Goal: Task Accomplishment & Management: Complete application form

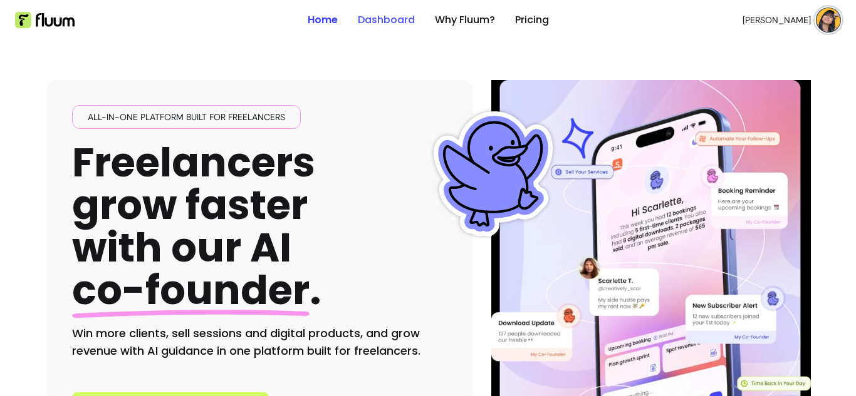
click at [376, 24] on link "Dashboard" at bounding box center [386, 20] width 57 height 15
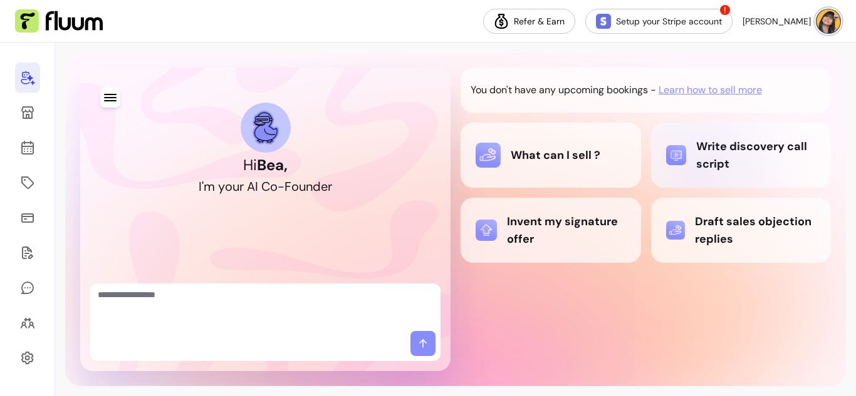
click at [701, 167] on div "Write discovery call script" at bounding box center [741, 155] width 150 height 35
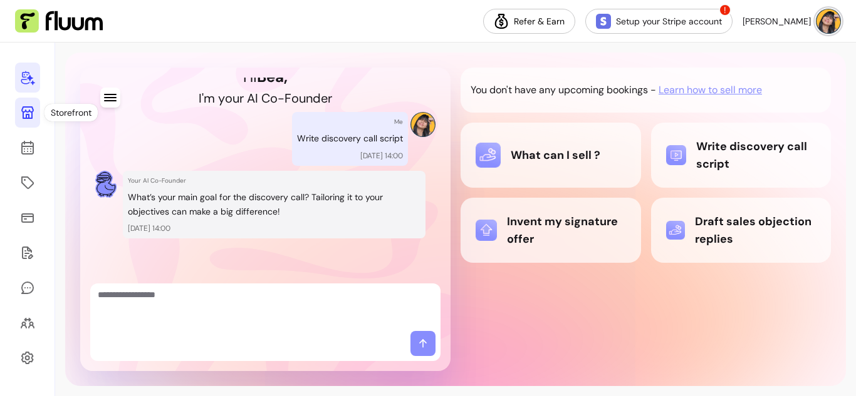
click at [24, 107] on icon at bounding box center [27, 112] width 13 height 13
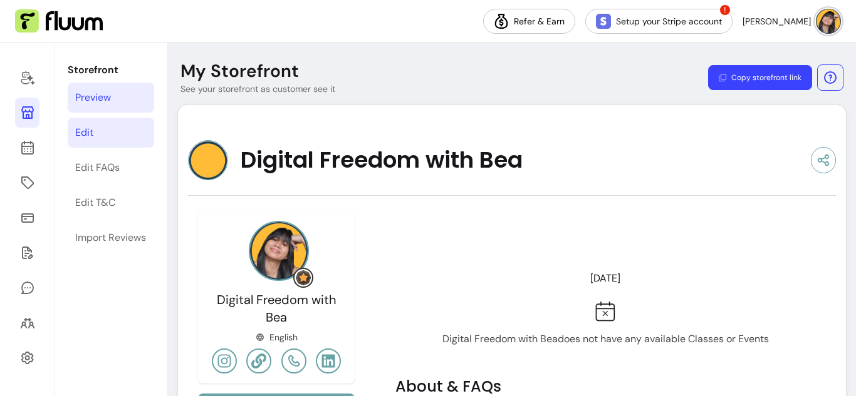
click at [99, 136] on link "Edit" at bounding box center [111, 133] width 86 height 30
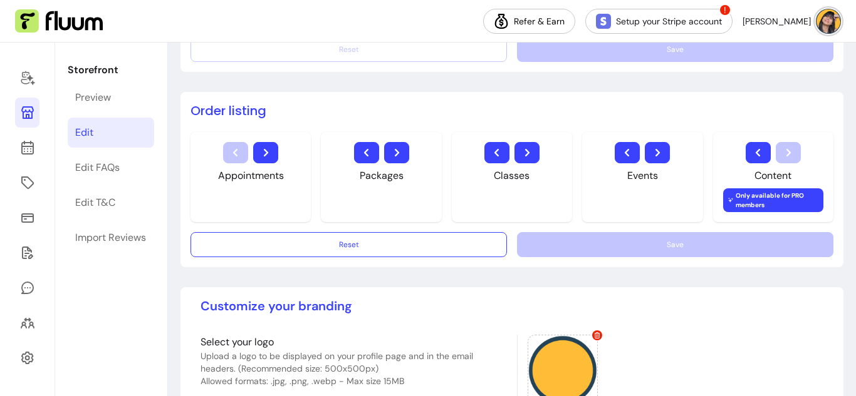
scroll to position [679, 0]
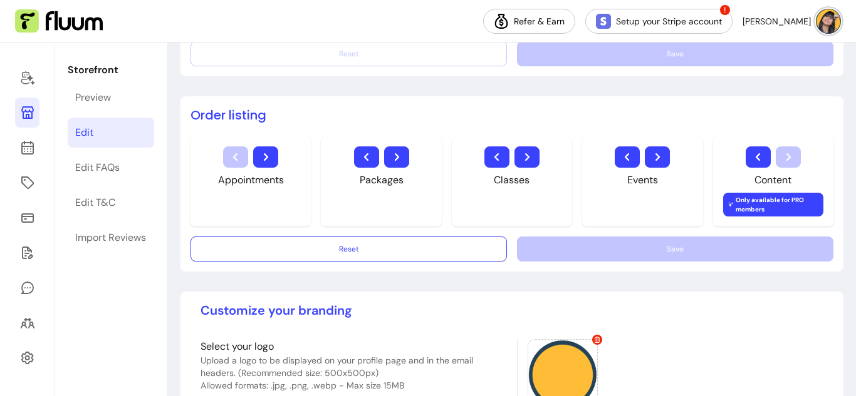
click at [294, 185] on div "Appointments" at bounding box center [250, 182] width 120 height 90
click at [111, 234] on div "Import Reviews" at bounding box center [110, 237] width 71 height 15
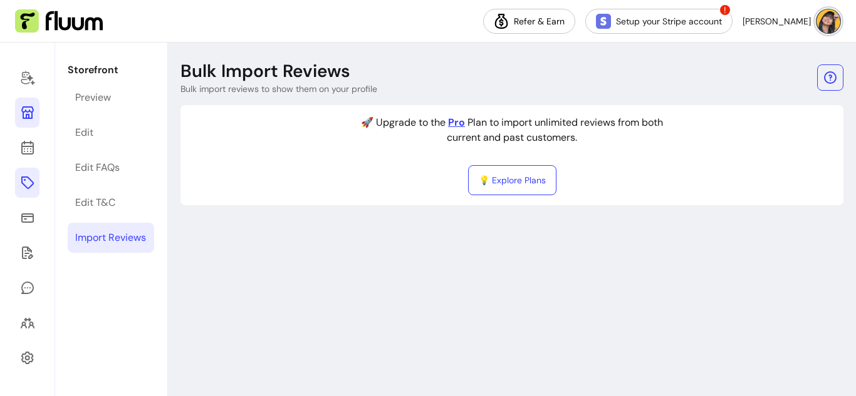
click at [26, 178] on icon at bounding box center [27, 183] width 13 height 13
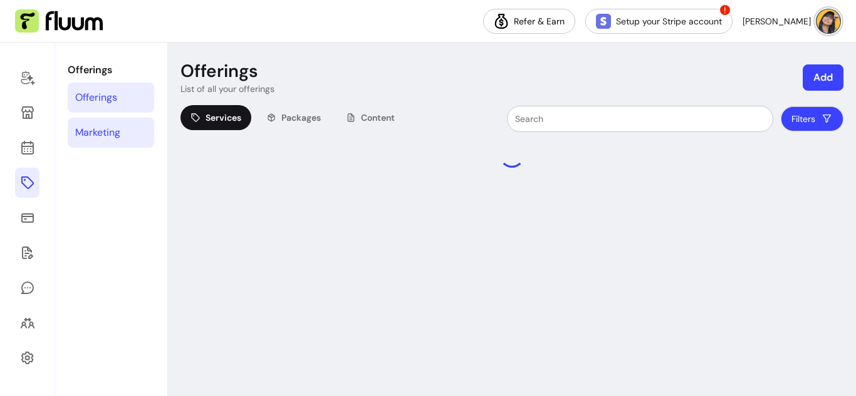
click at [112, 120] on link "Marketing" at bounding box center [111, 133] width 86 height 30
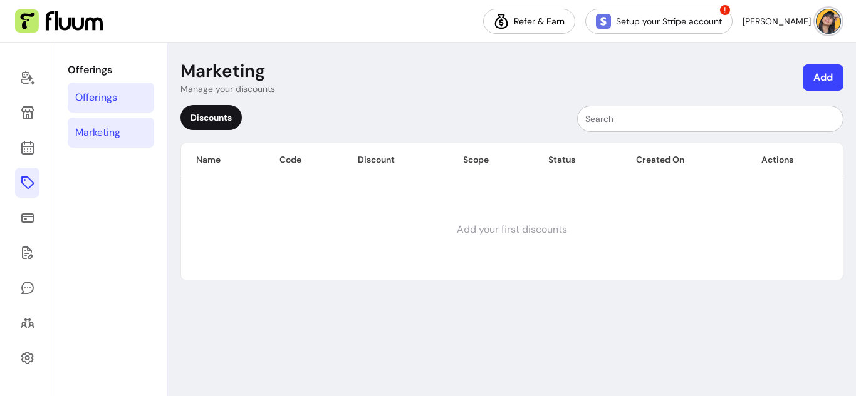
click at [113, 96] on div "Offerings" at bounding box center [96, 97] width 42 height 15
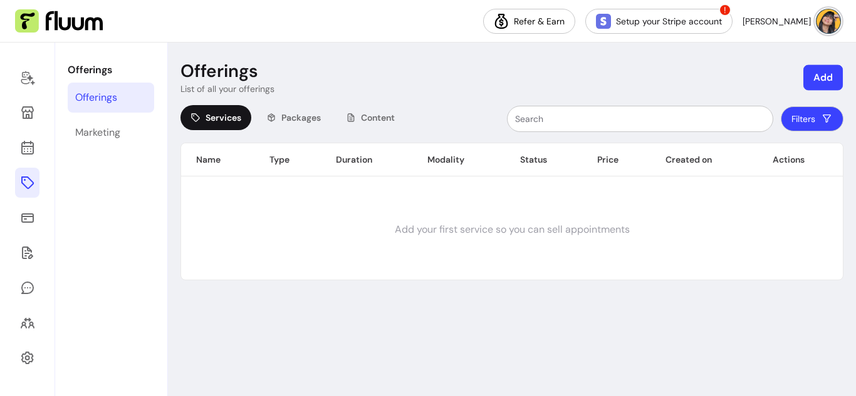
click at [820, 83] on button "Add" at bounding box center [822, 78] width 39 height 26
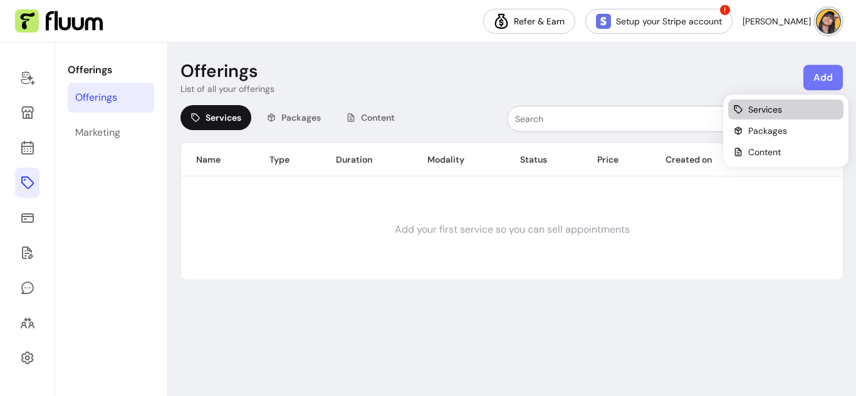
click at [760, 115] on span "Services" at bounding box center [765, 109] width 34 height 13
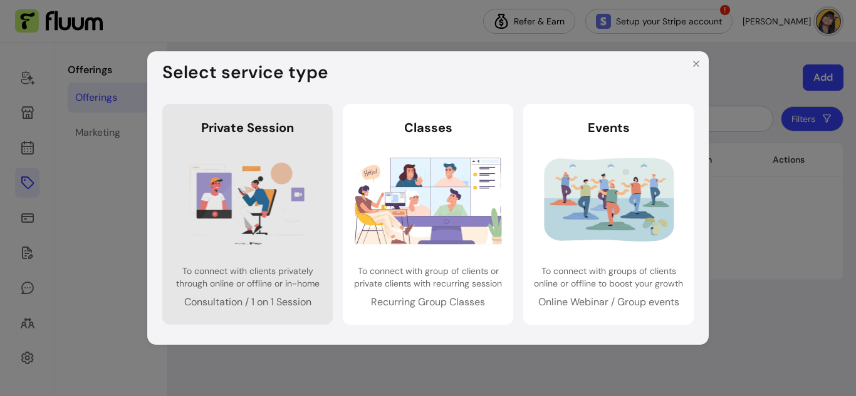
click at [259, 180] on img at bounding box center [247, 201] width 147 height 98
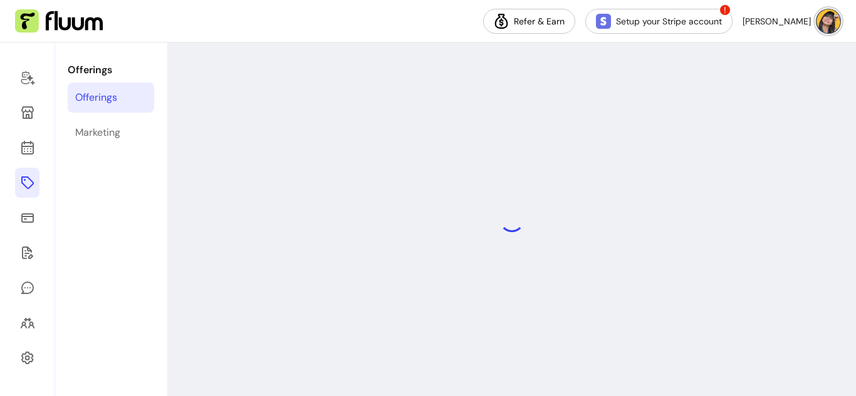
select select "***"
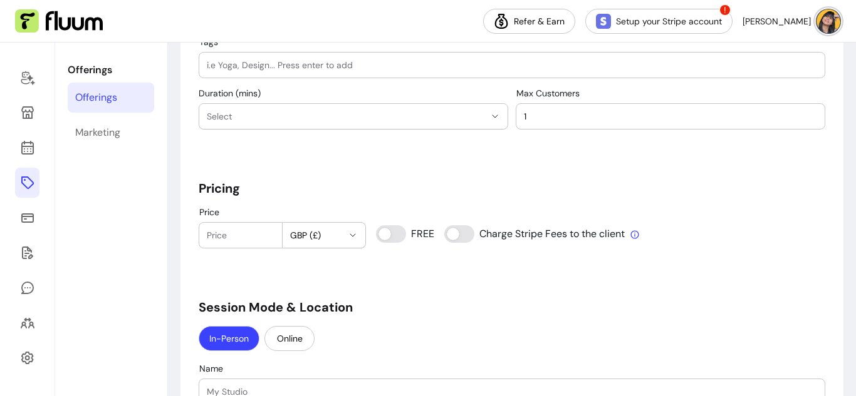
scroll to position [795, 0]
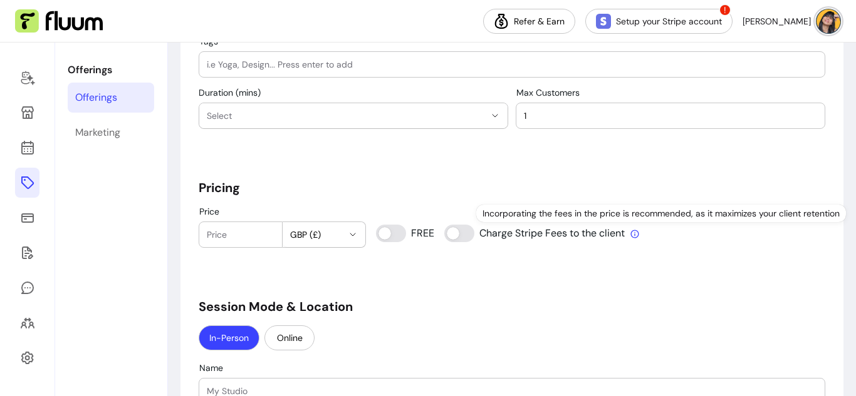
click at [629, 237] on icon at bounding box center [634, 234] width 10 height 10
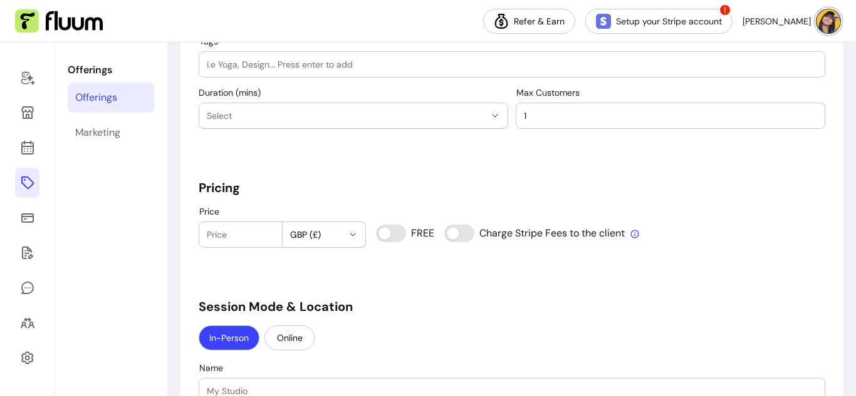
click at [629, 237] on icon at bounding box center [634, 234] width 10 height 10
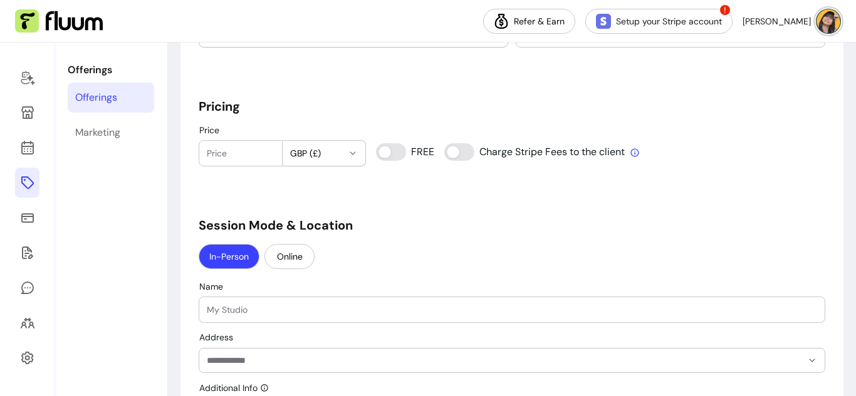
scroll to position [879, 0]
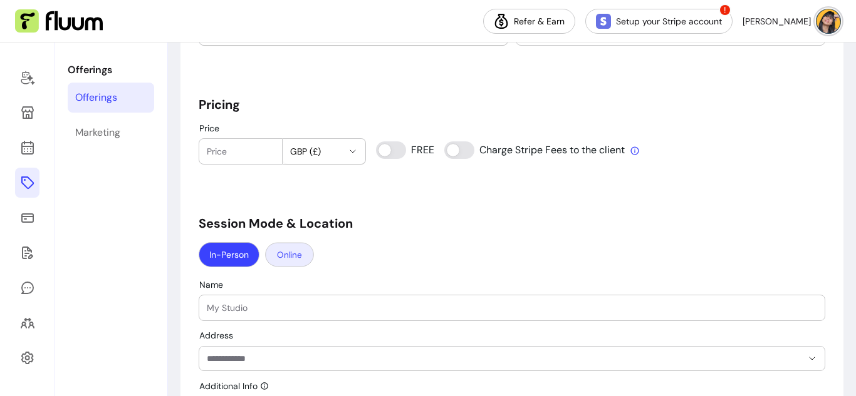
click at [274, 249] on button "Online" at bounding box center [289, 255] width 49 height 24
select select "****"
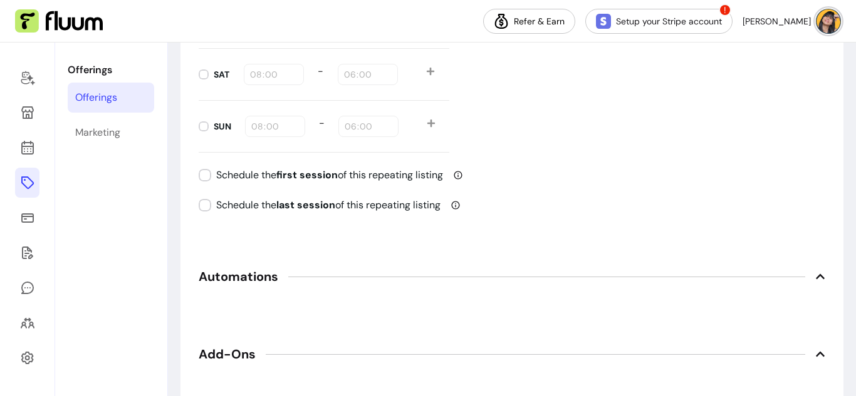
scroll to position [1598, 0]
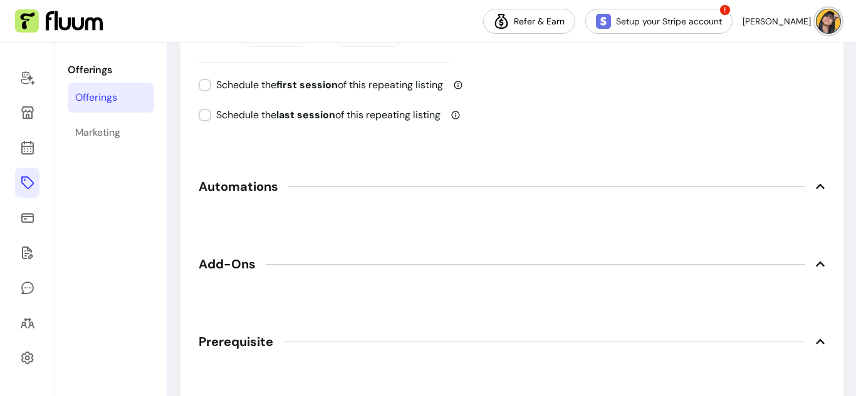
click at [726, 193] on span "Automations" at bounding box center [512, 187] width 626 height 28
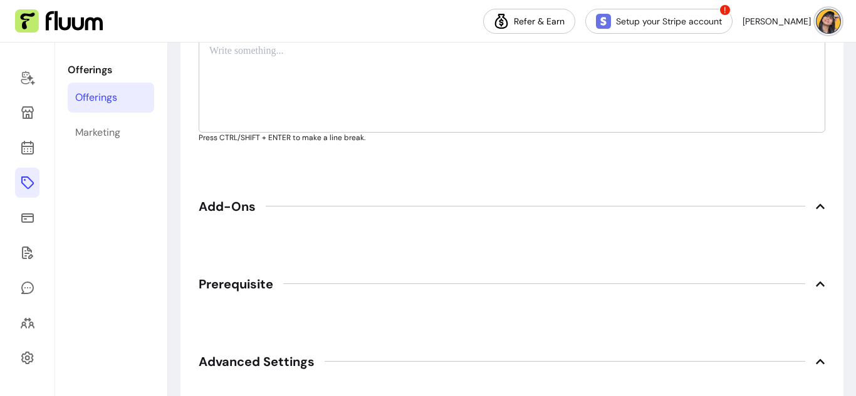
scroll to position [1925, 0]
click at [462, 206] on span "Add-Ons" at bounding box center [512, 206] width 626 height 28
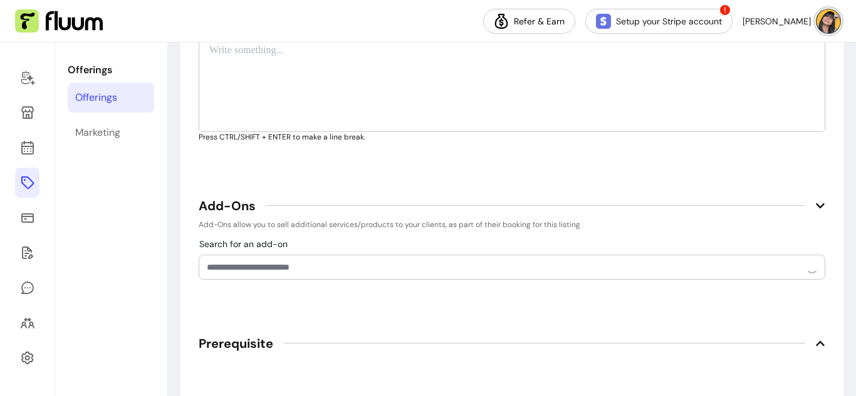
scroll to position [2017, 0]
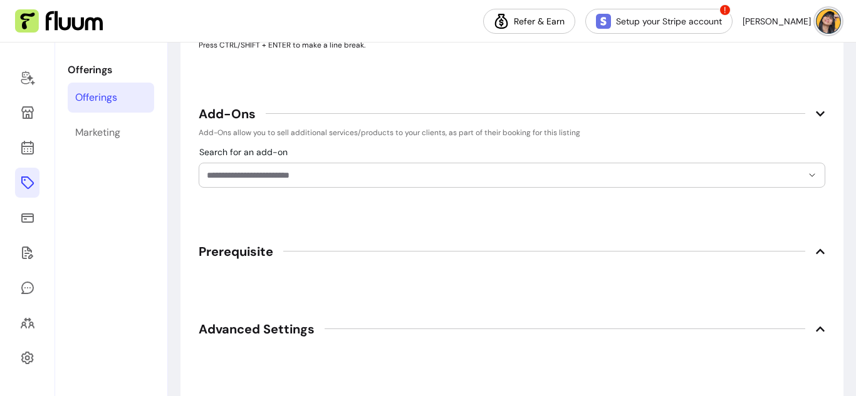
click at [416, 257] on span "Prerequisite" at bounding box center [512, 252] width 626 height 28
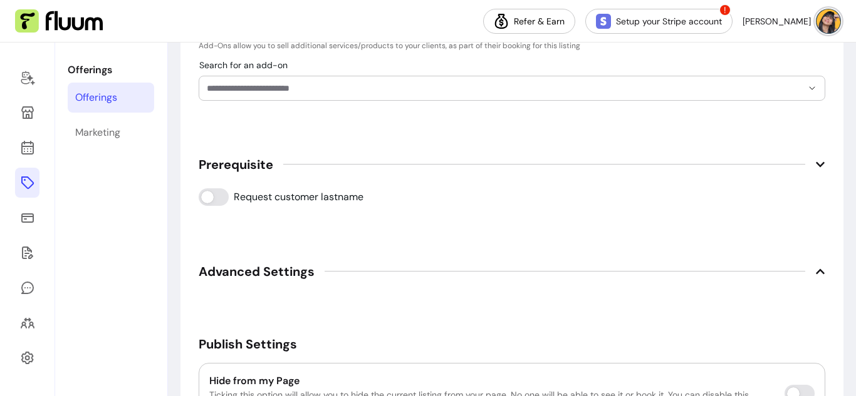
scroll to position [2104, 0]
click at [414, 259] on span "Advanced Settings" at bounding box center [512, 271] width 626 height 28
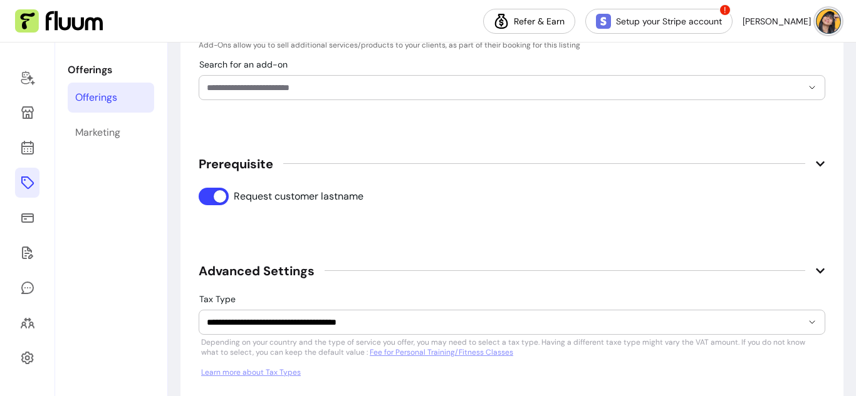
scroll to position [2173, 0]
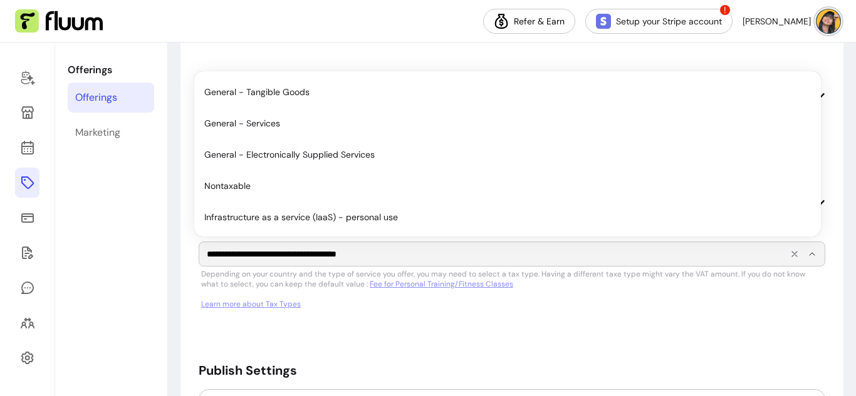
click at [425, 249] on input "**********" at bounding box center [494, 254] width 575 height 13
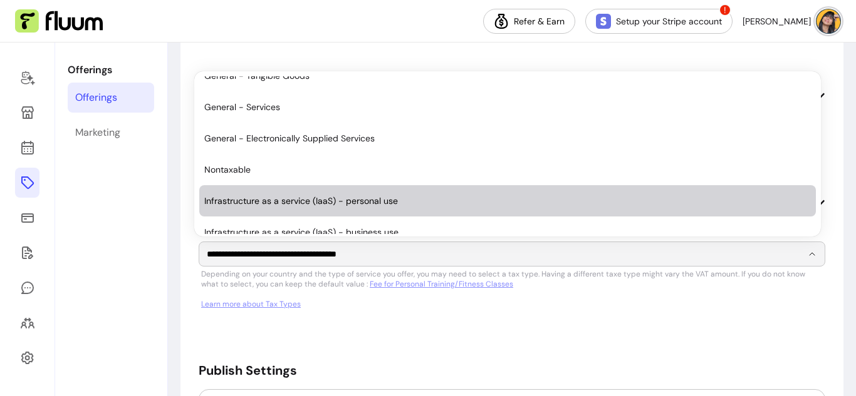
scroll to position [0, 0]
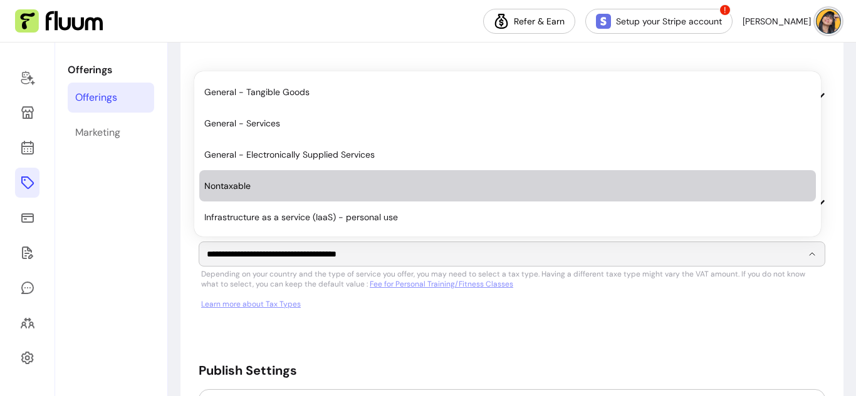
click at [346, 172] on li "Nontaxable" at bounding box center [507, 185] width 616 height 31
type input "**********"
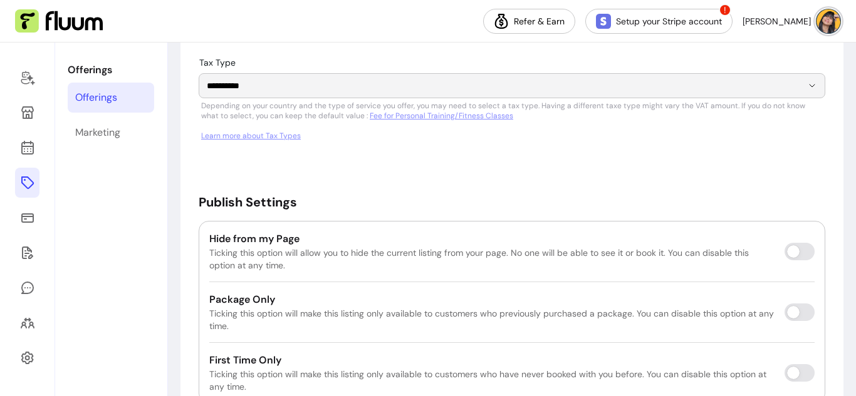
scroll to position [2421, 0]
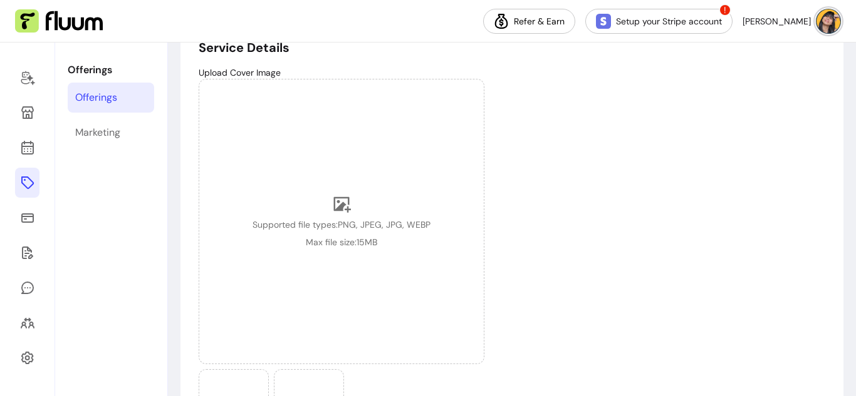
scroll to position [0, 0]
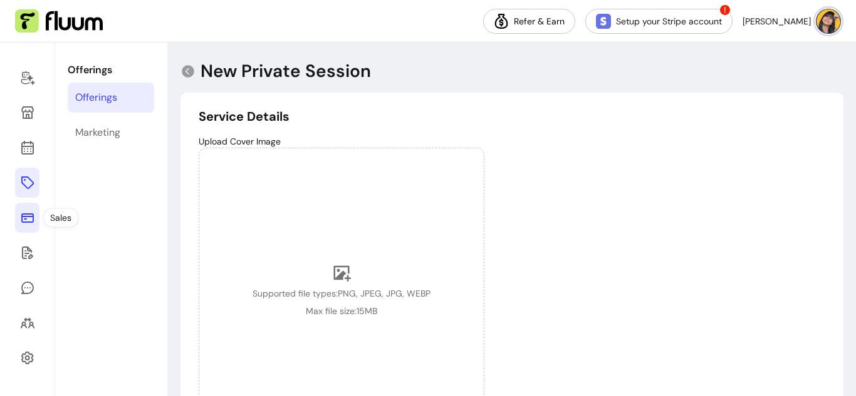
click at [28, 220] on icon at bounding box center [27, 217] width 15 height 15
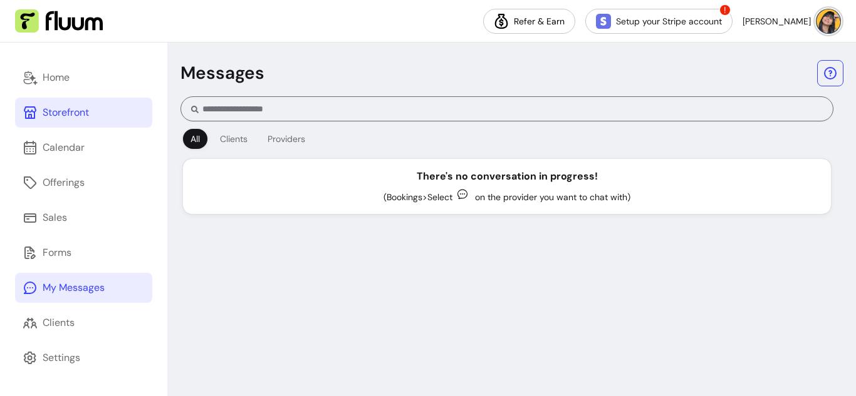
click at [88, 127] on link "Storefront" at bounding box center [83, 113] width 137 height 30
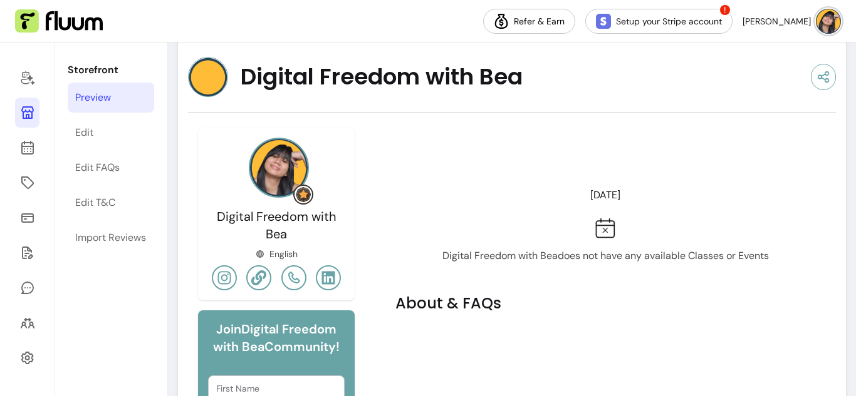
scroll to position [82, 0]
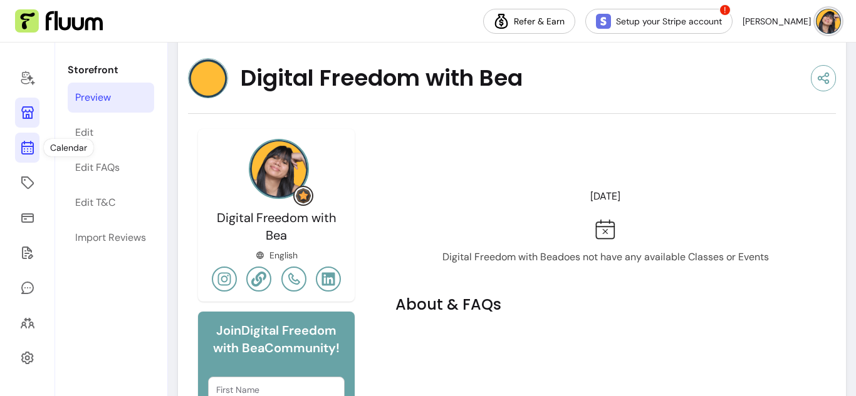
click at [30, 145] on icon at bounding box center [27, 147] width 15 height 15
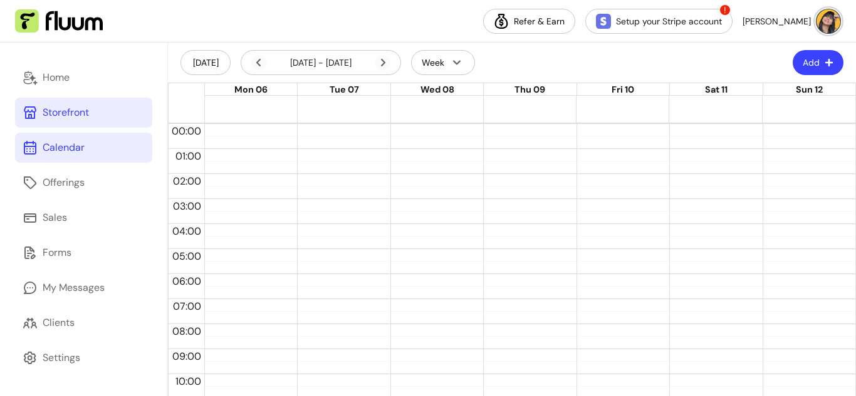
click at [91, 110] on link "Storefront" at bounding box center [83, 113] width 137 height 30
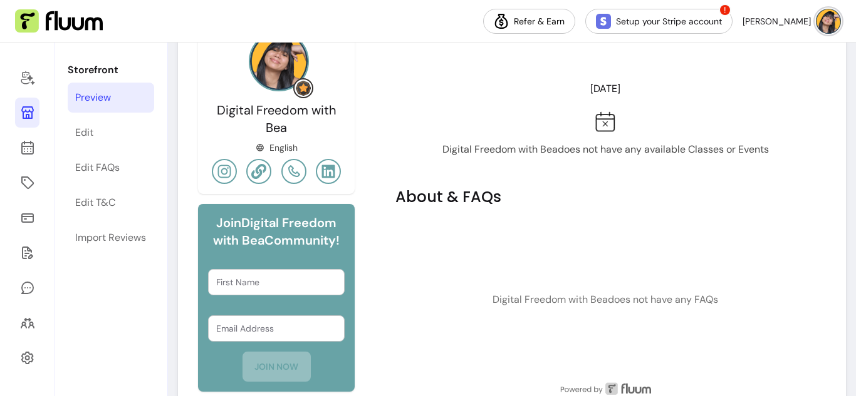
scroll to position [246, 0]
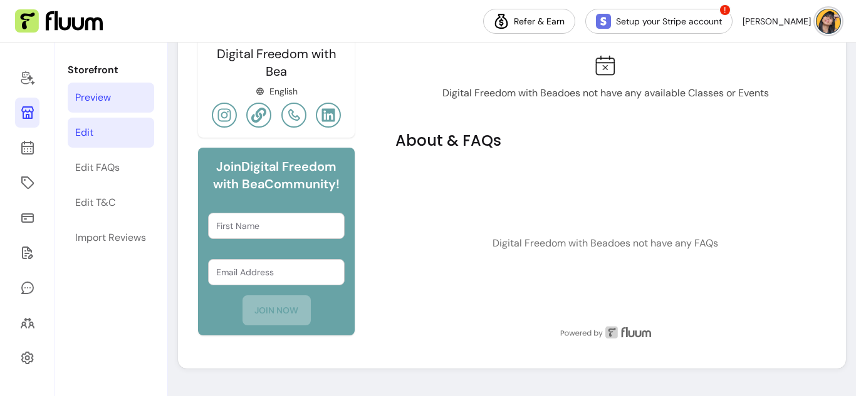
click at [117, 135] on link "Edit" at bounding box center [111, 133] width 86 height 30
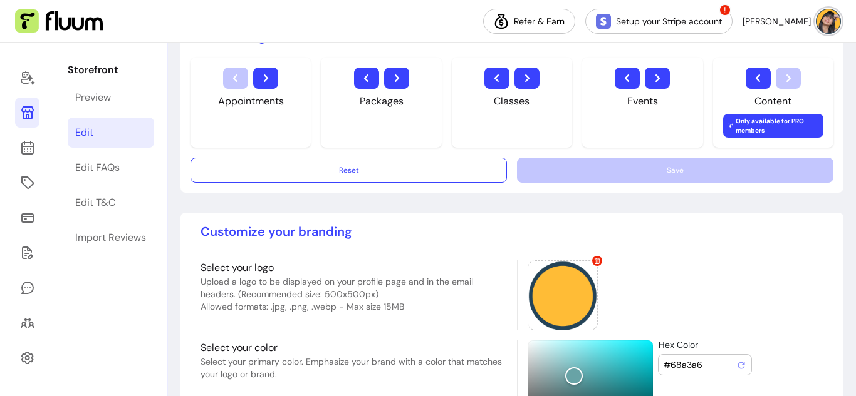
scroll to position [760, 0]
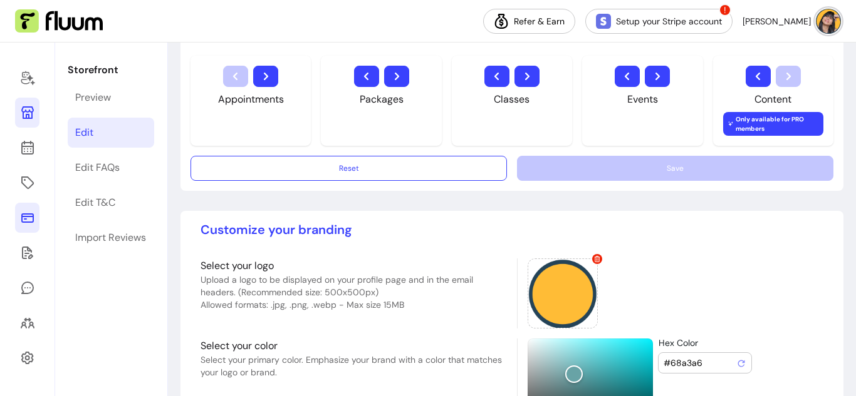
click at [27, 220] on icon at bounding box center [27, 217] width 15 height 15
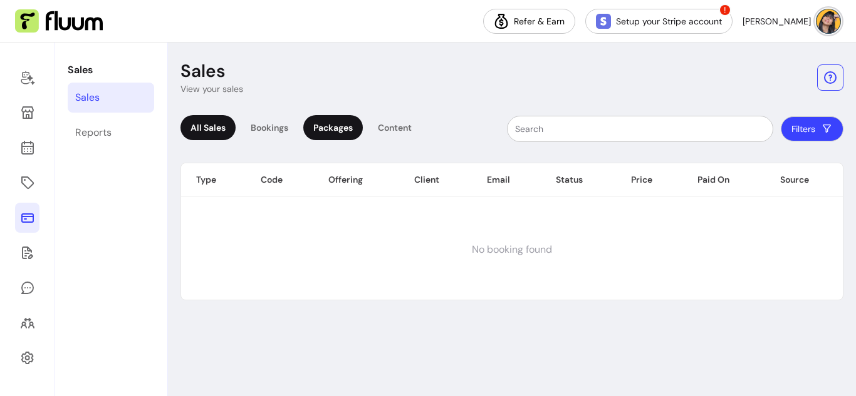
click at [349, 124] on div "Packages" at bounding box center [332, 127] width 59 height 25
click at [34, 79] on icon at bounding box center [27, 77] width 15 height 15
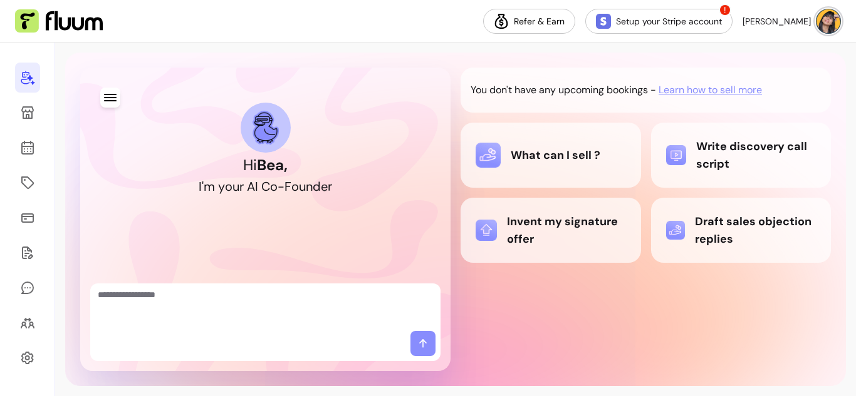
click at [283, 309] on textarea "Ask me anything..." at bounding box center [265, 308] width 335 height 38
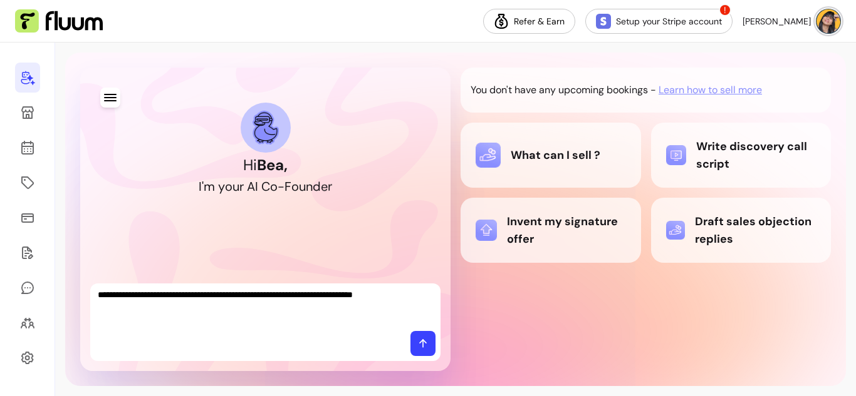
type textarea "**********"
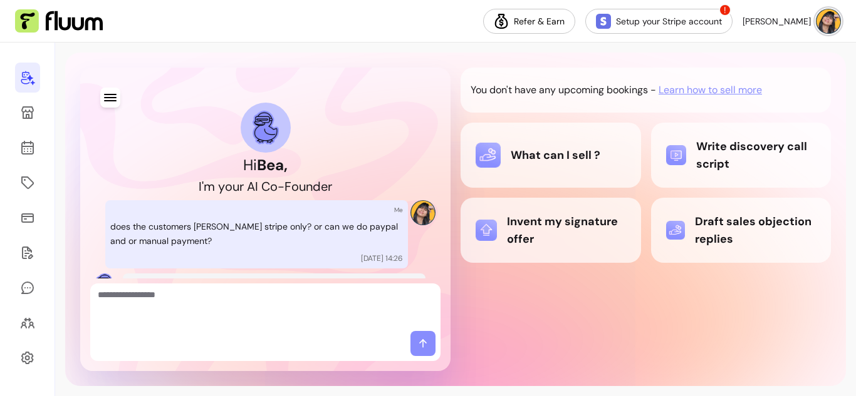
scroll to position [103, 0]
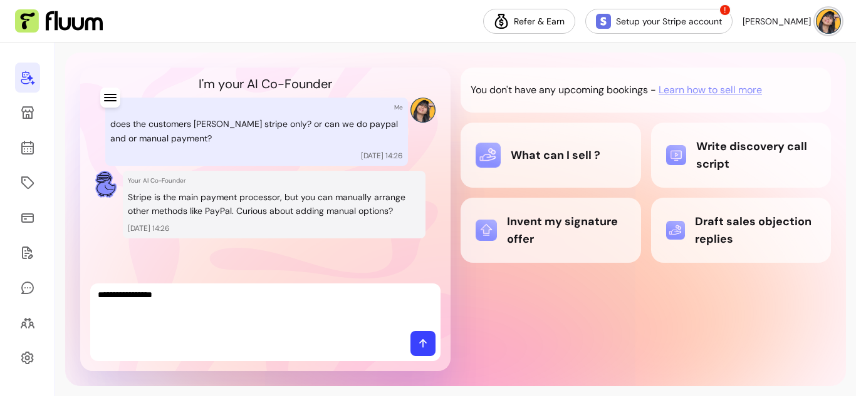
type textarea "**********"
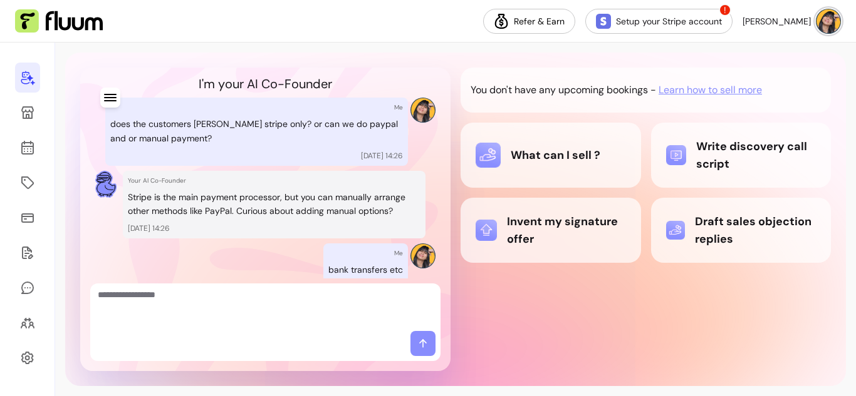
scroll to position [234, 0]
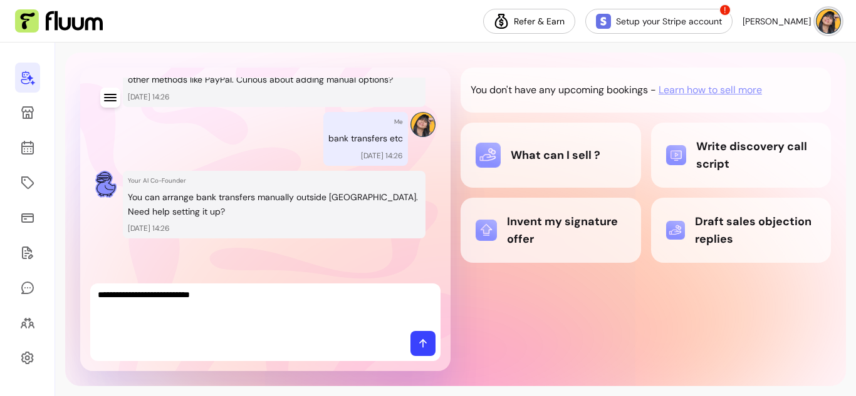
type textarea "**********"
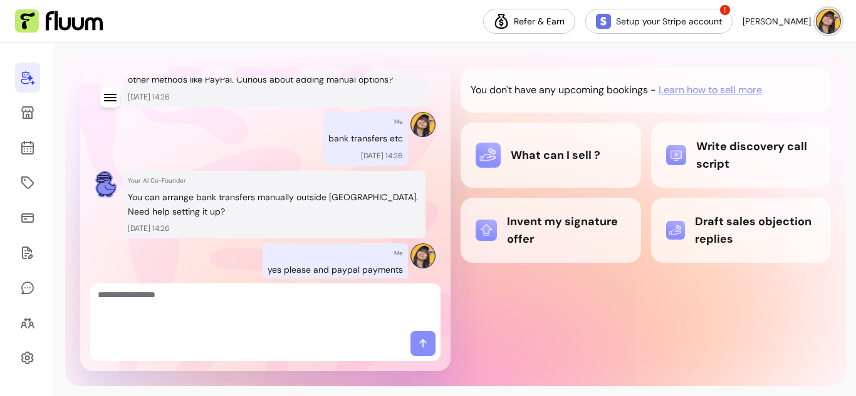
scroll to position [457, 0]
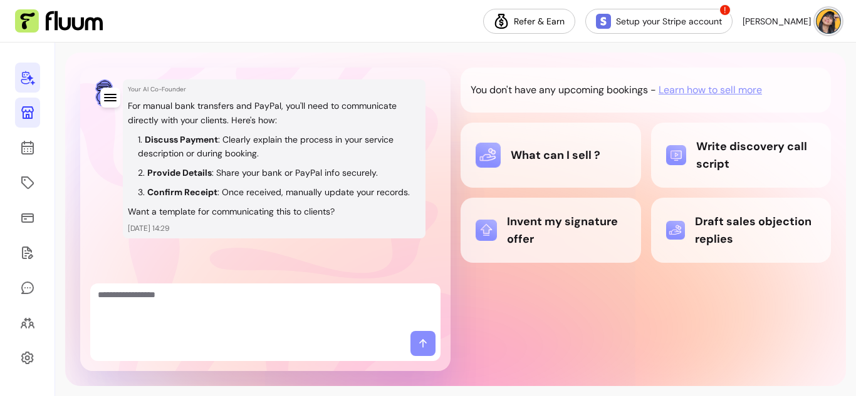
click at [26, 113] on icon at bounding box center [27, 112] width 15 height 15
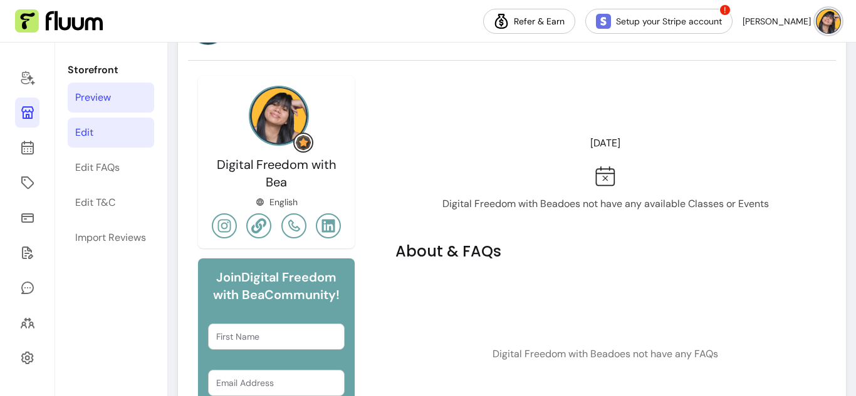
scroll to position [32, 0]
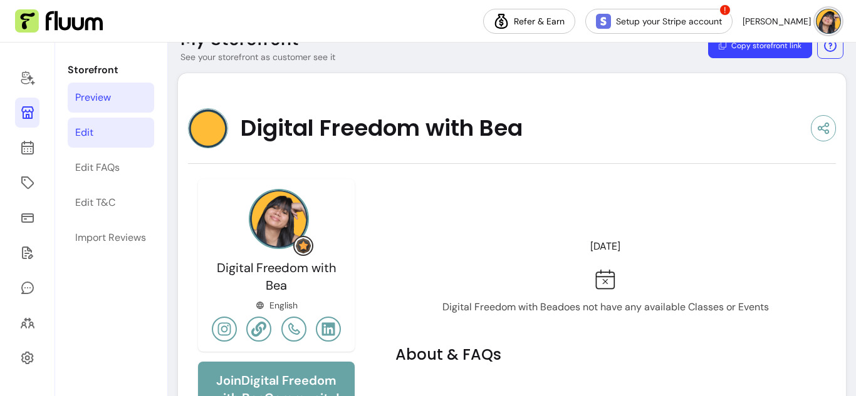
click at [84, 132] on div "Edit" at bounding box center [84, 132] width 18 height 15
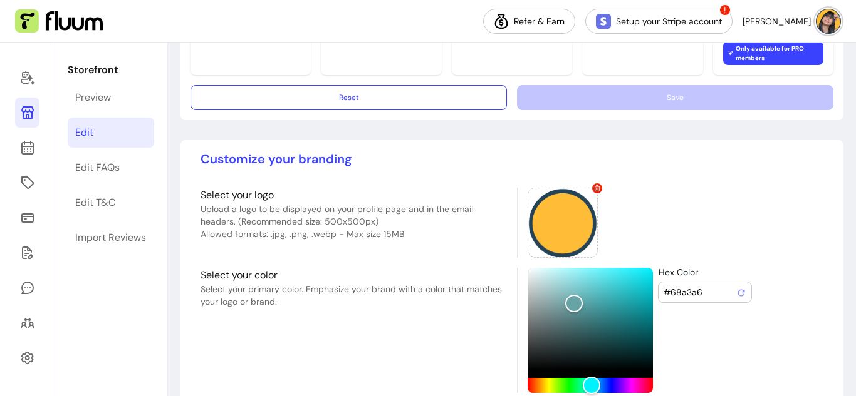
scroll to position [887, 0]
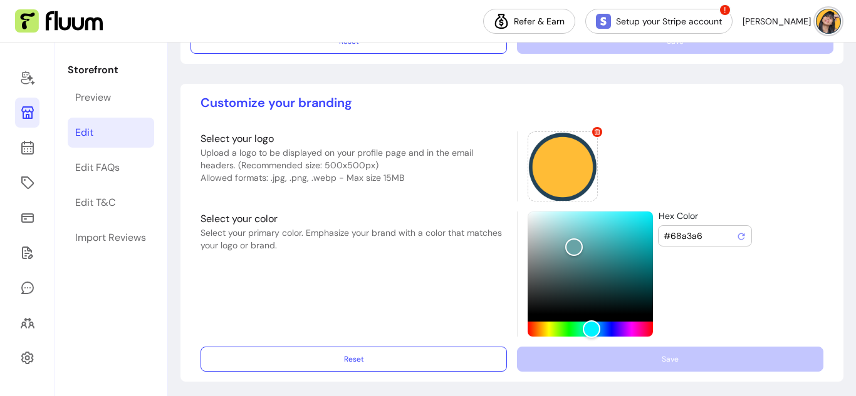
click at [381, 293] on div "Select your color Select your primary color. Emphasize your brand with a color …" at bounding box center [353, 274] width 306 height 125
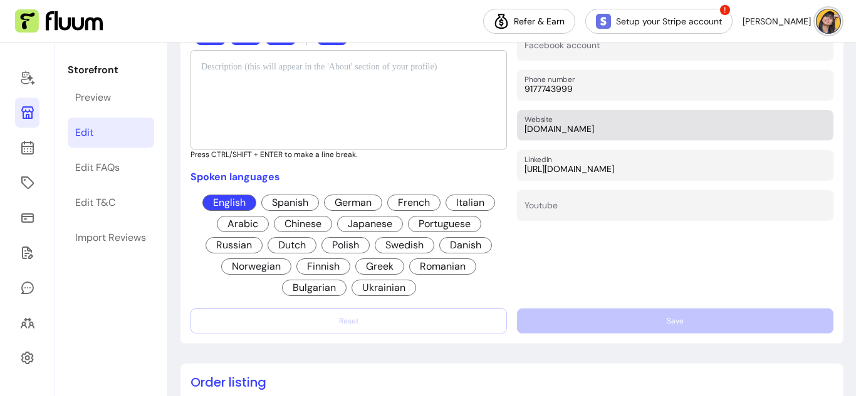
scroll to position [411, 0]
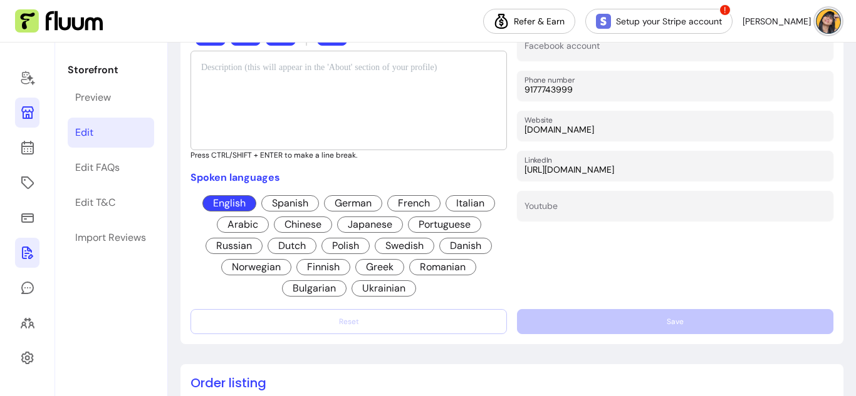
click at [32, 254] on icon at bounding box center [27, 253] width 15 height 15
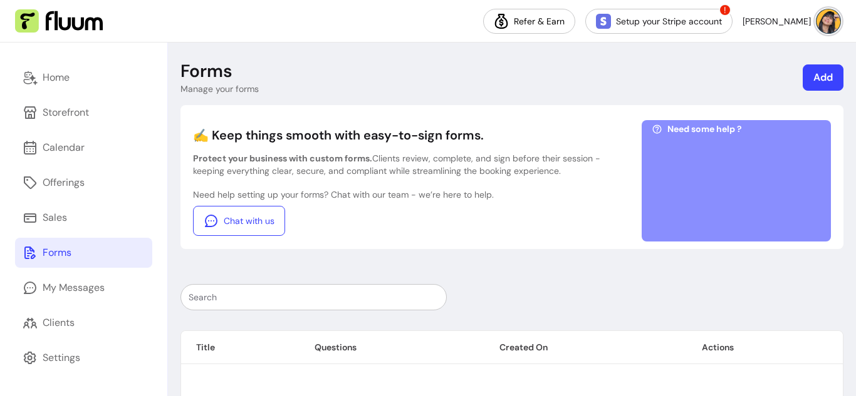
scroll to position [90, 0]
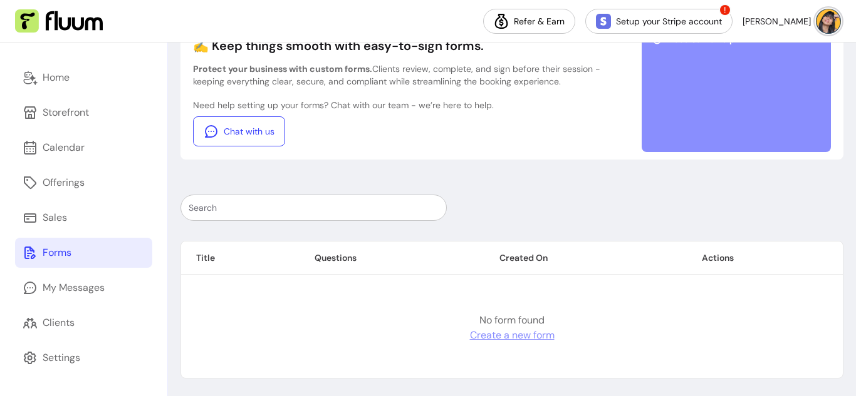
click at [483, 334] on link "Create a new form" at bounding box center [512, 335] width 85 height 15
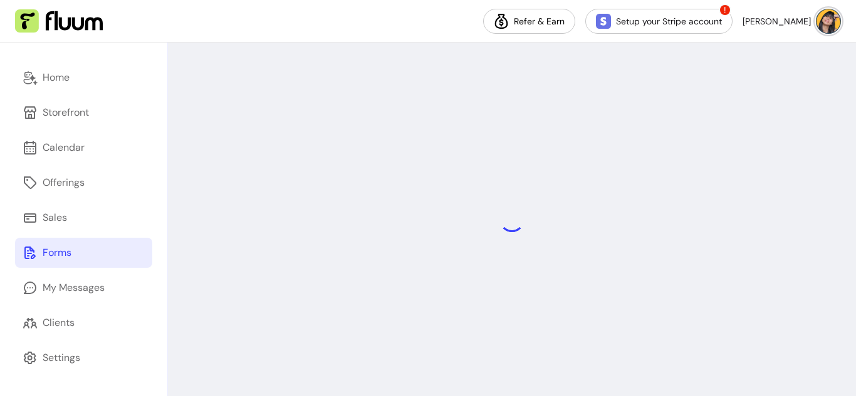
select select "*"
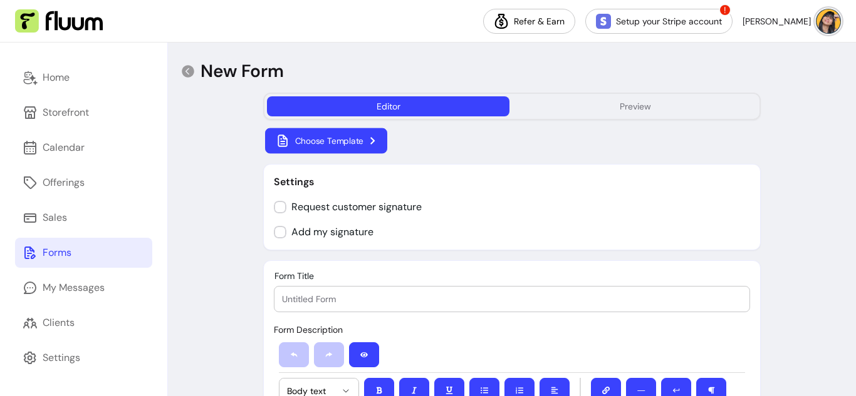
click at [350, 150] on button "Choose Template" at bounding box center [326, 141] width 122 height 26
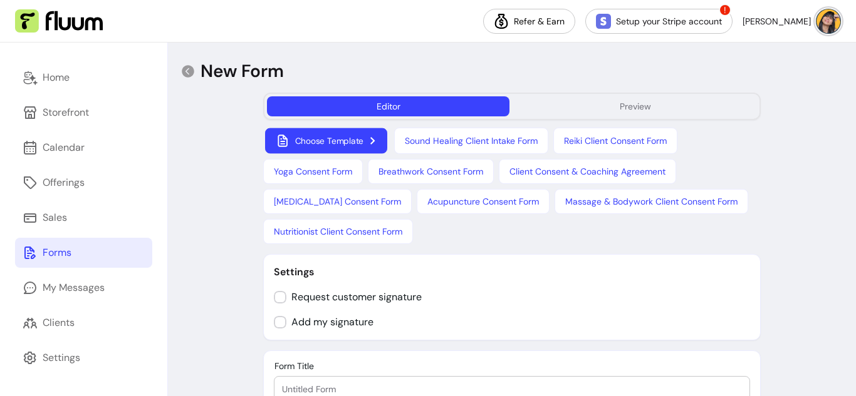
click at [329, 142] on button "Choose Template" at bounding box center [326, 141] width 122 height 26
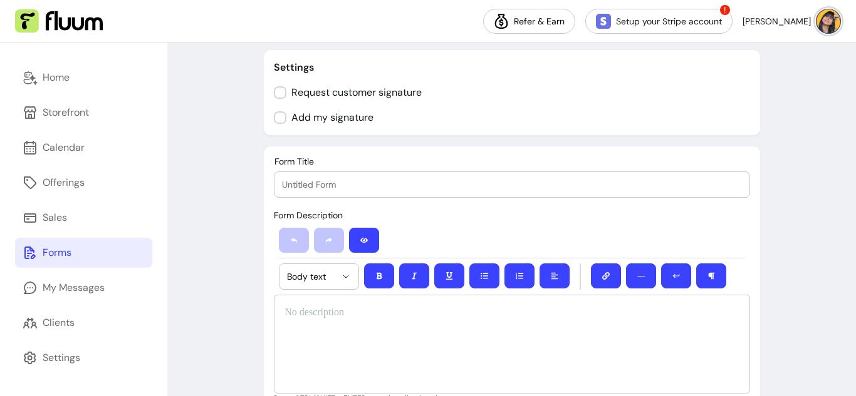
scroll to position [115, 0]
click at [408, 189] on input "Form Title" at bounding box center [512, 184] width 460 height 13
click at [362, 184] on input "Form Title" at bounding box center [512, 184] width 460 height 13
paste input "utomation & AI Services Inquiry Form — Question Flow"
click at [696, 219] on div "Form Description ********* ********* ********* ********* Body text ― Press CTRL…" at bounding box center [512, 305] width 476 height 196
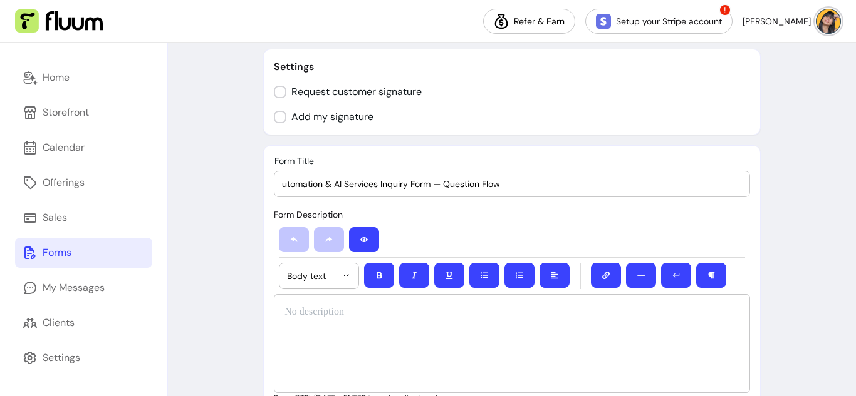
click at [385, 187] on input "utomation & AI Services Inquiry Form — Question Flow" at bounding box center [512, 184] width 460 height 13
paste input "A"
click at [411, 200] on div "Form Title Automation & AI Services Inquiry Form — Question Flow Form Descripti…" at bounding box center [511, 284] width 497 height 279
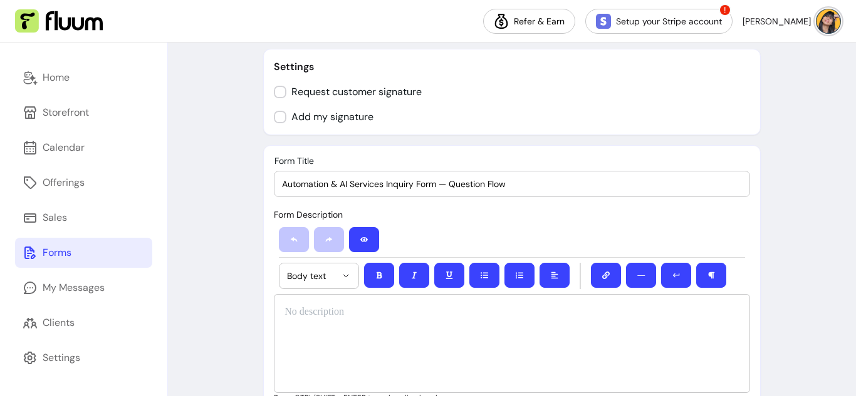
drag, startPoint x: 509, startPoint y: 185, endPoint x: 444, endPoint y: 184, distance: 64.5
click at [444, 184] on input "Automation & AI Services Inquiry Form — Question Flow" at bounding box center [512, 184] width 460 height 13
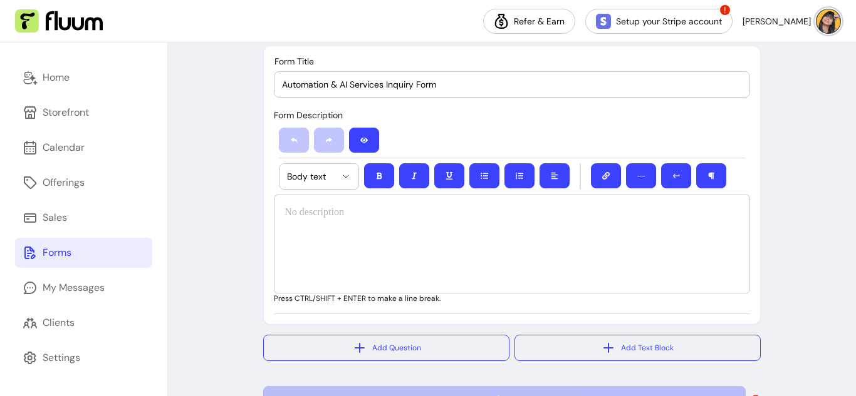
scroll to position [215, 0]
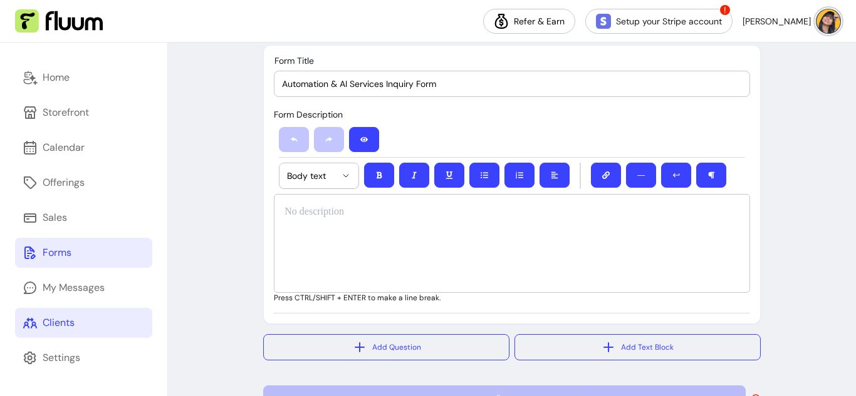
type input "Automation & AI Services Inquiry Form"
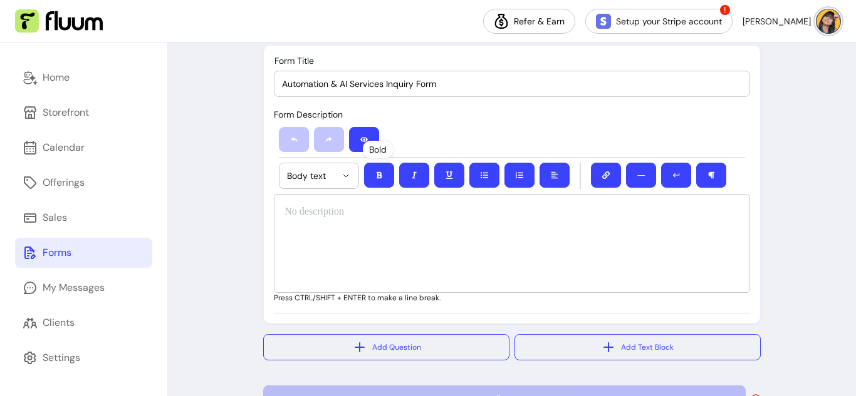
click at [346, 208] on p at bounding box center [511, 212] width 455 height 15
paste div
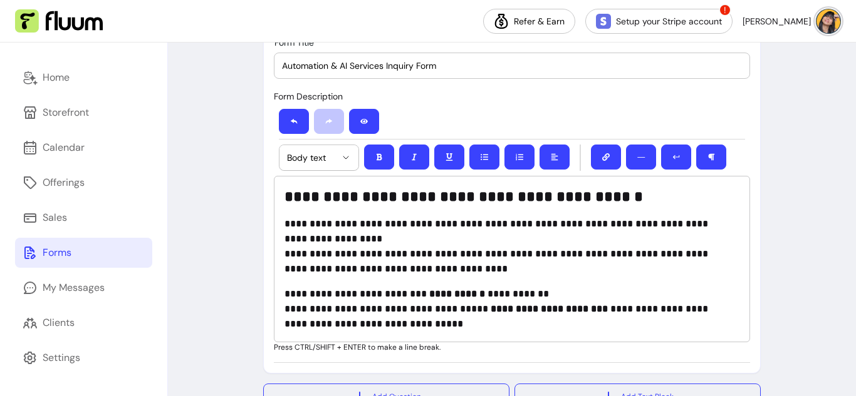
scroll to position [234, 0]
click at [296, 294] on p "**********" at bounding box center [507, 308] width 447 height 45
click at [407, 237] on p "**********" at bounding box center [507, 246] width 447 height 60
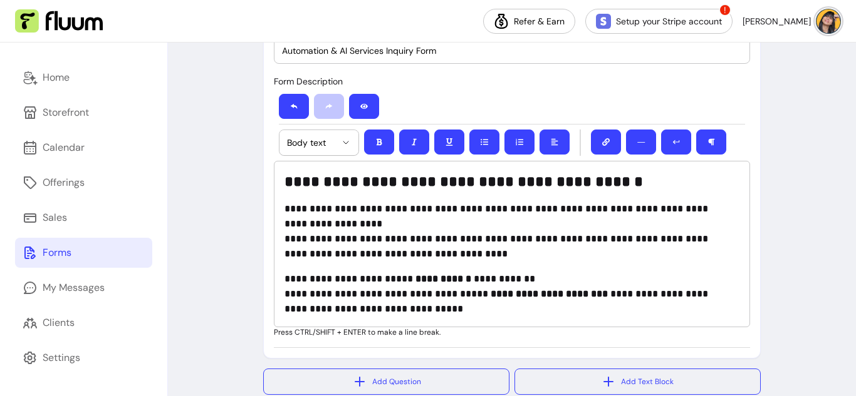
click at [408, 267] on div "**********" at bounding box center [512, 244] width 476 height 167
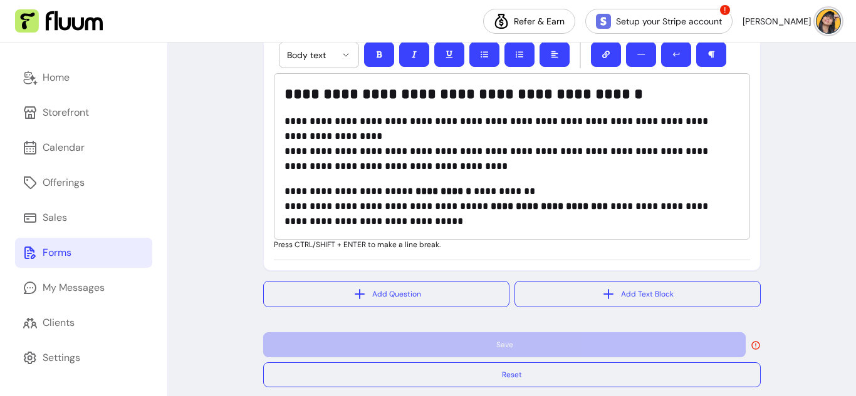
scroll to position [353, 0]
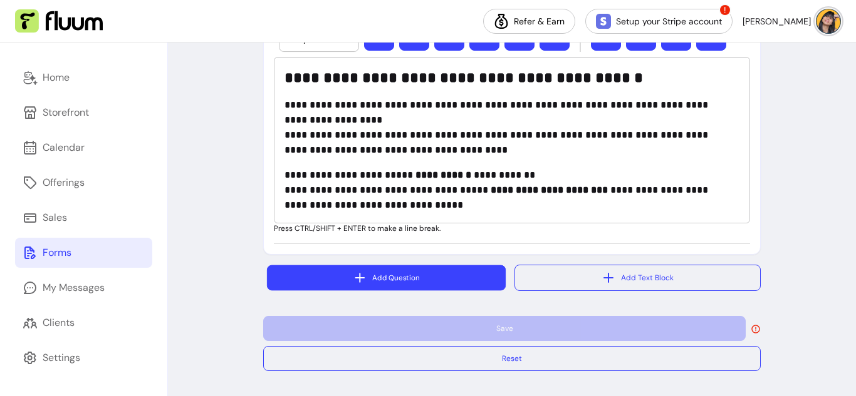
click at [439, 284] on button "Add Question" at bounding box center [386, 279] width 239 height 26
select select "****"
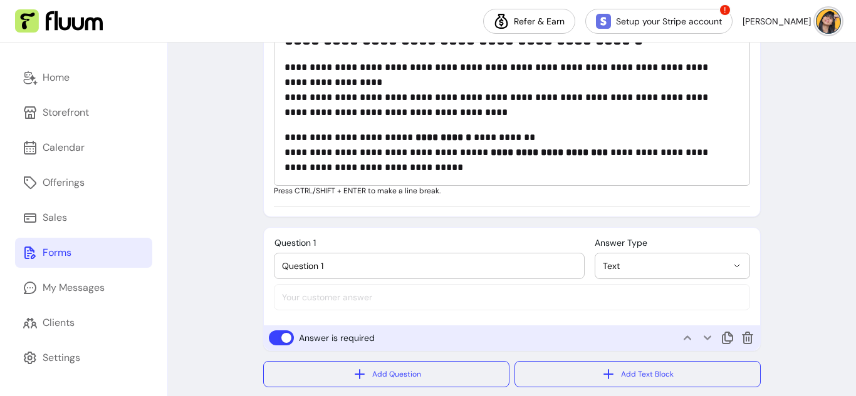
scroll to position [391, 0]
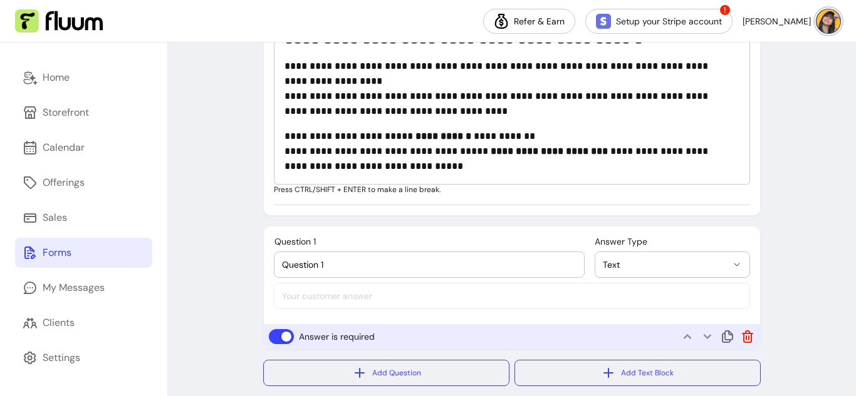
click at [745, 334] on icon at bounding box center [747, 336] width 15 height 15
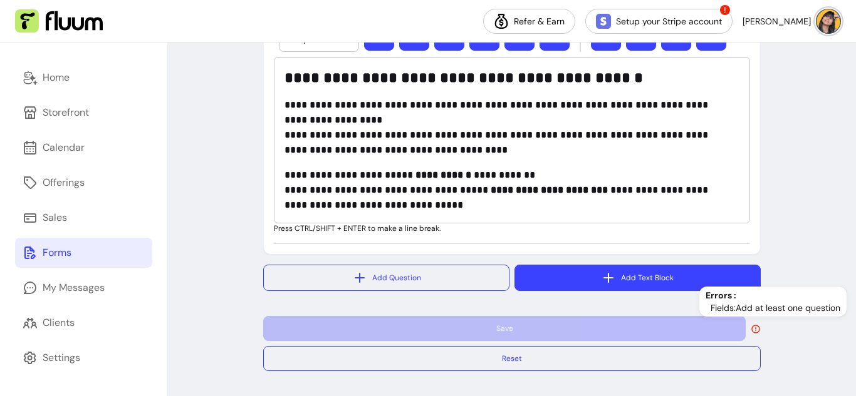
click at [657, 269] on button "Add Text Block" at bounding box center [637, 278] width 246 height 26
select select "*"
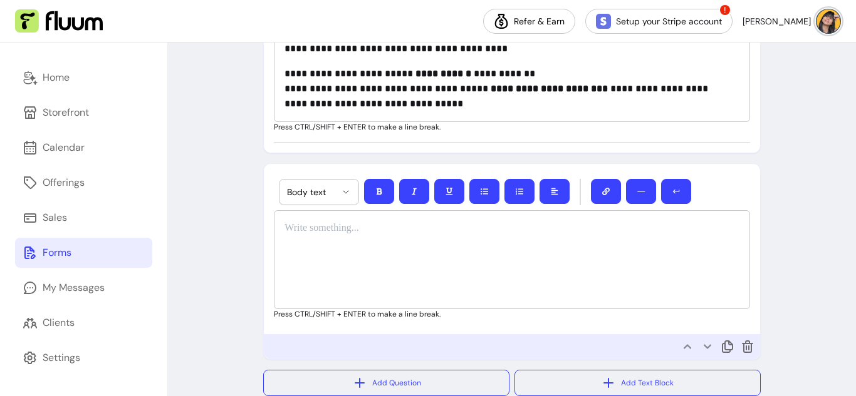
scroll to position [455, 0]
click at [301, 223] on p at bounding box center [511, 227] width 455 height 15
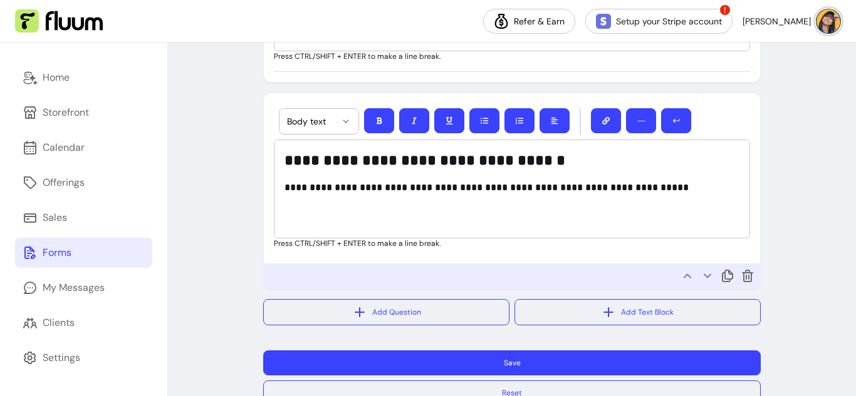
scroll to position [525, 0]
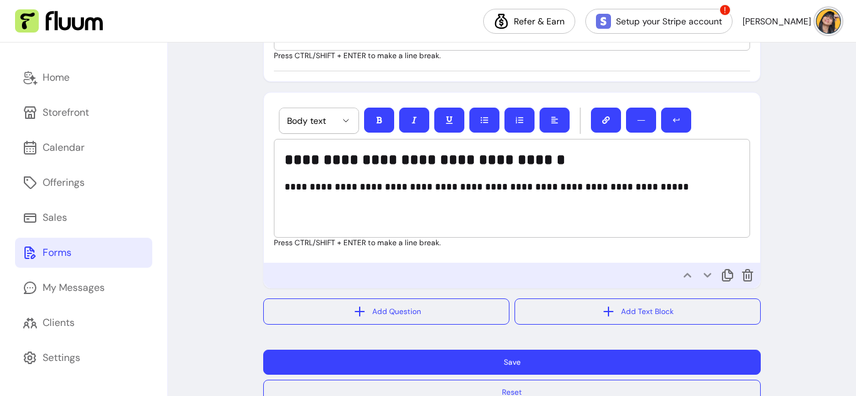
click at [508, 227] on div "**********" at bounding box center [512, 188] width 476 height 99
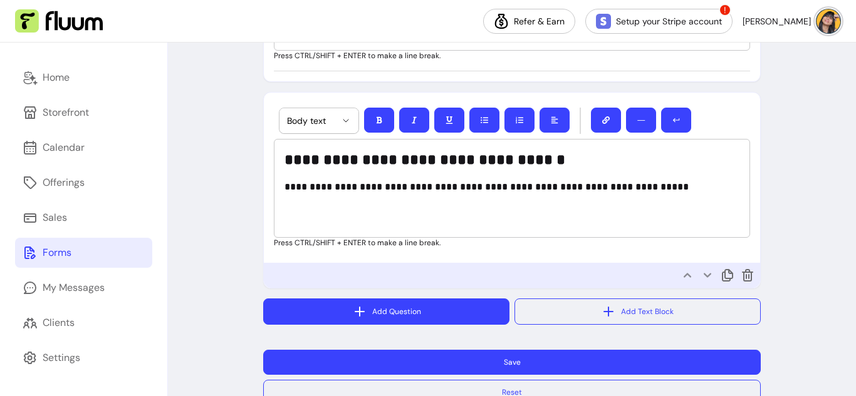
click at [434, 317] on button "Add Question" at bounding box center [386, 312] width 246 height 26
select select "****"
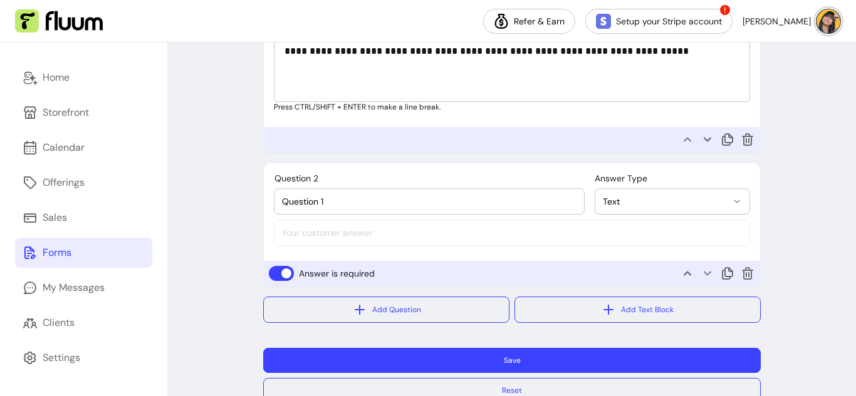
scroll to position [693, 0]
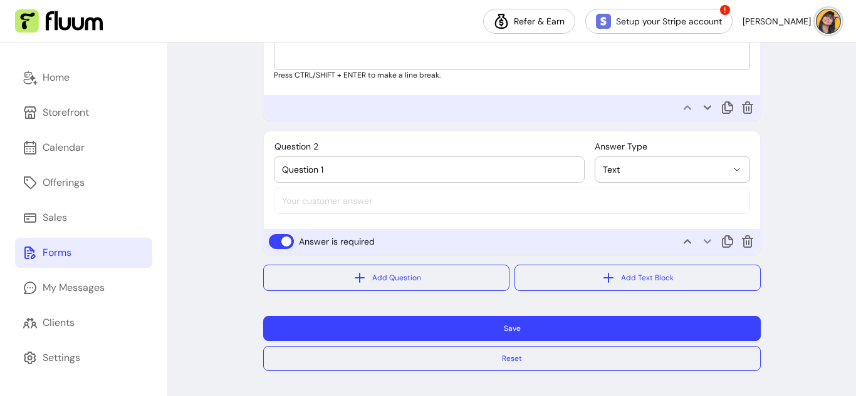
drag, startPoint x: 406, startPoint y: 170, endPoint x: 350, endPoint y: 171, distance: 55.7
click at [406, 170] on input "Question 1" at bounding box center [429, 169] width 294 height 13
click at [299, 172] on input "Question 1" at bounding box center [429, 169] width 294 height 13
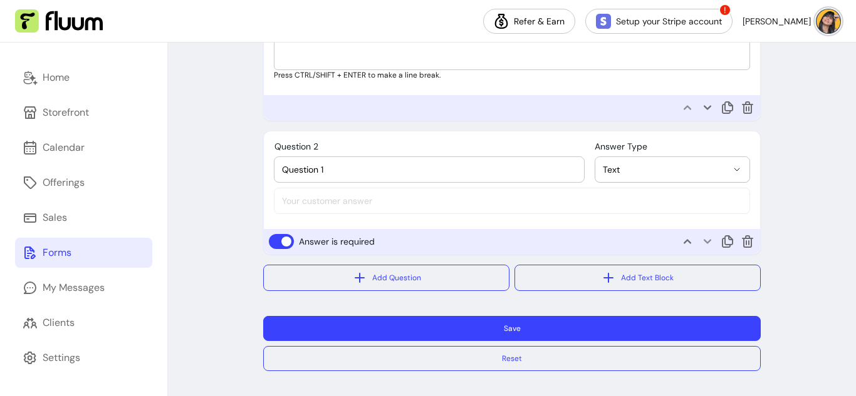
paste input "Full Name"
type input "Full Name"
click at [310, 204] on div "**********" at bounding box center [512, 178] width 496 height 93
click at [646, 165] on span "Text" at bounding box center [664, 169] width 124 height 13
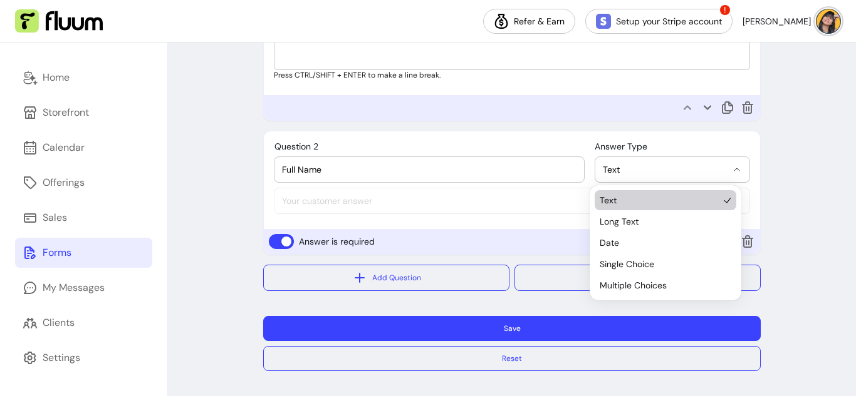
click at [646, 165] on span "Text" at bounding box center [664, 169] width 124 height 13
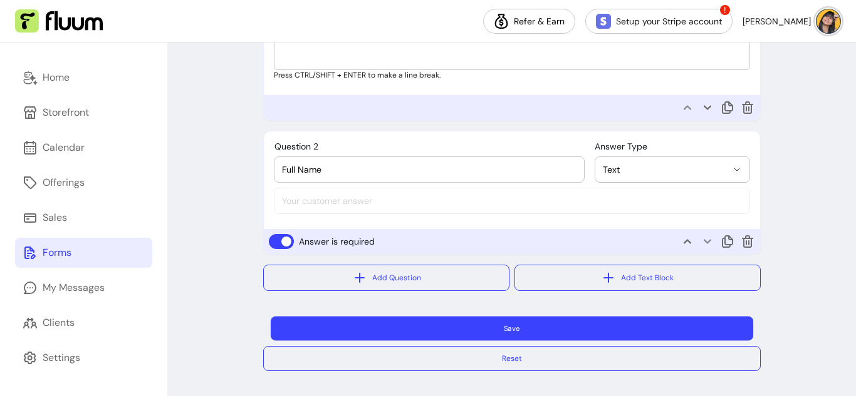
click at [475, 328] on button "Save" at bounding box center [512, 329] width 482 height 24
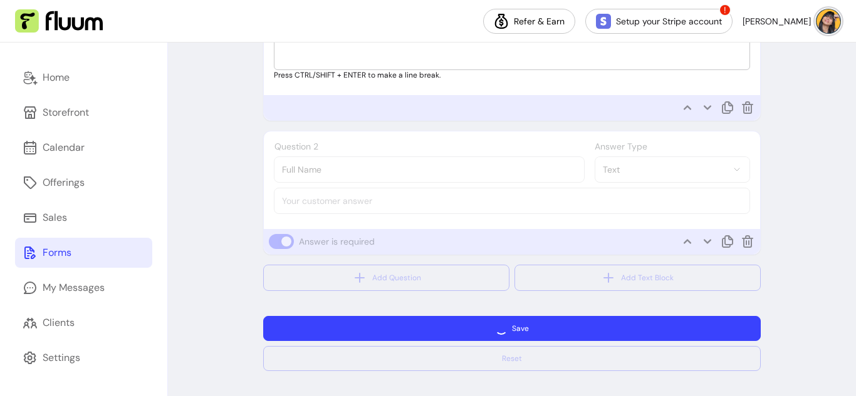
scroll to position [621, 0]
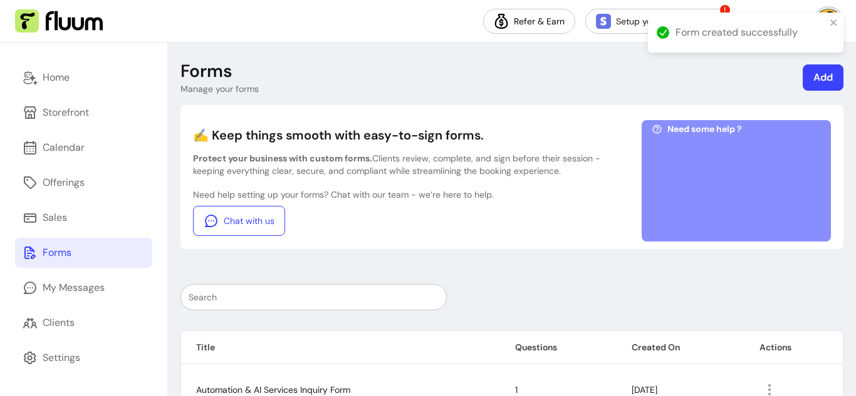
scroll to position [78, 0]
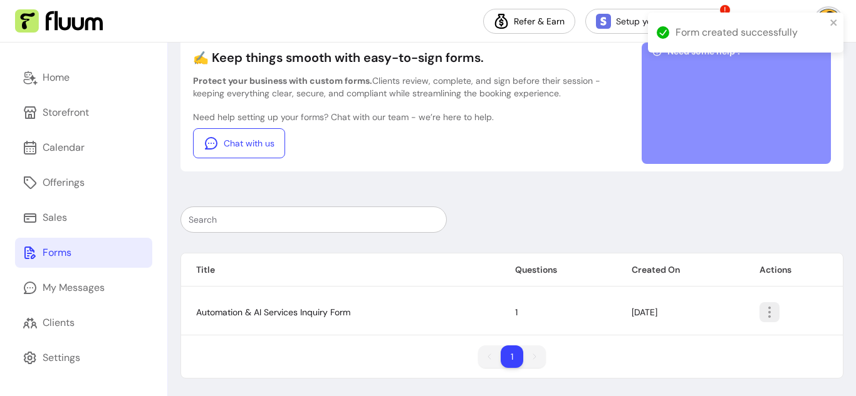
click at [766, 315] on icon "button" at bounding box center [769, 312] width 15 height 15
click at [730, 237] on span "Amend" at bounding box center [717, 241] width 91 height 13
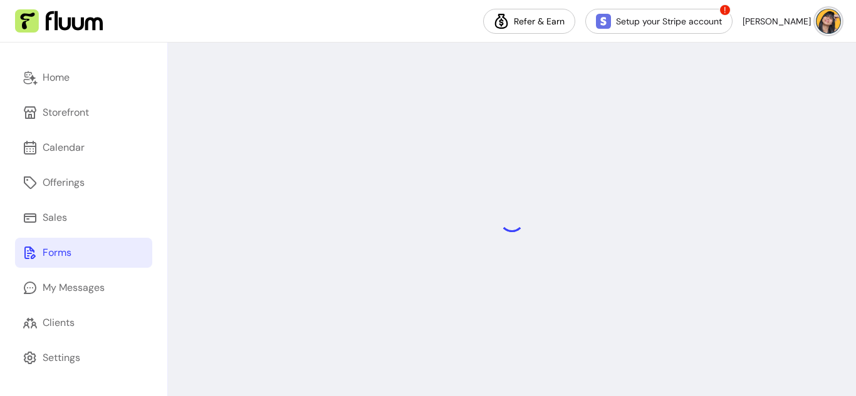
select select "*"
select select "****"
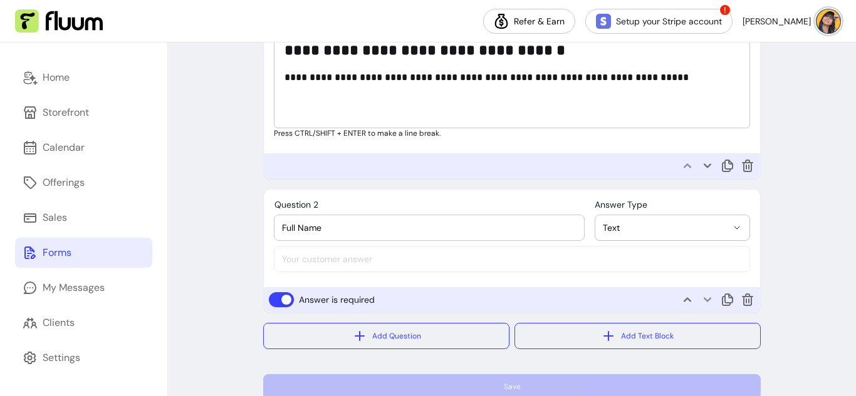
scroll to position [693, 0]
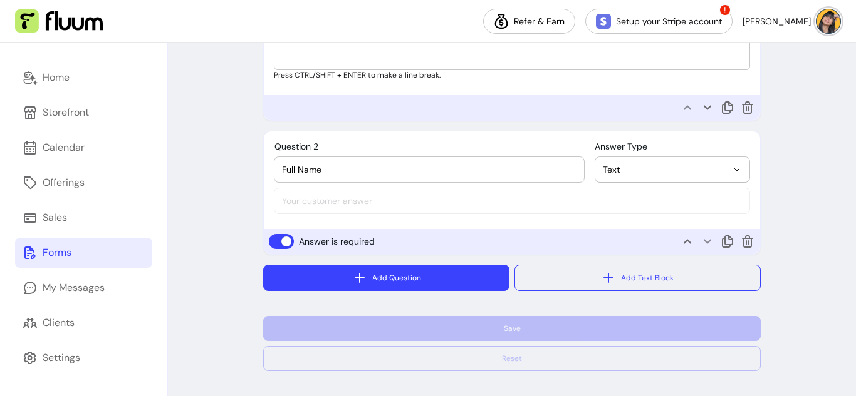
click at [395, 282] on button "Add Question" at bounding box center [386, 278] width 246 height 26
select select "****"
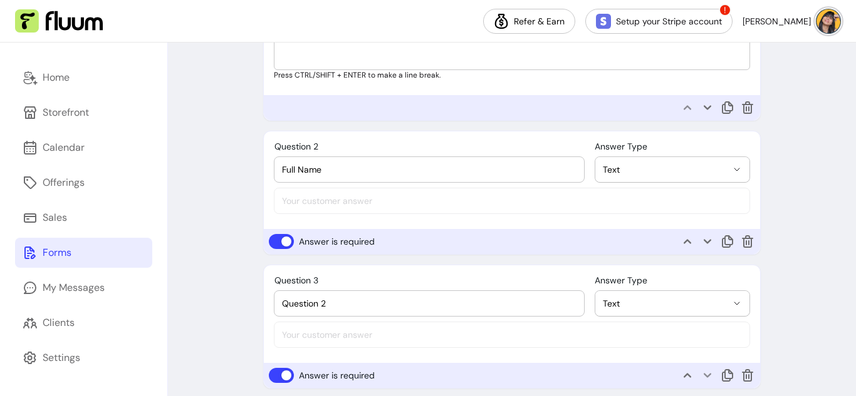
click at [322, 202] on div "**********" at bounding box center [512, 178] width 496 height 93
click at [331, 310] on input "Question 2" at bounding box center [429, 303] width 294 height 13
drag, startPoint x: 354, startPoint y: 304, endPoint x: 254, endPoint y: 302, distance: 99.6
paste input "Business Name"
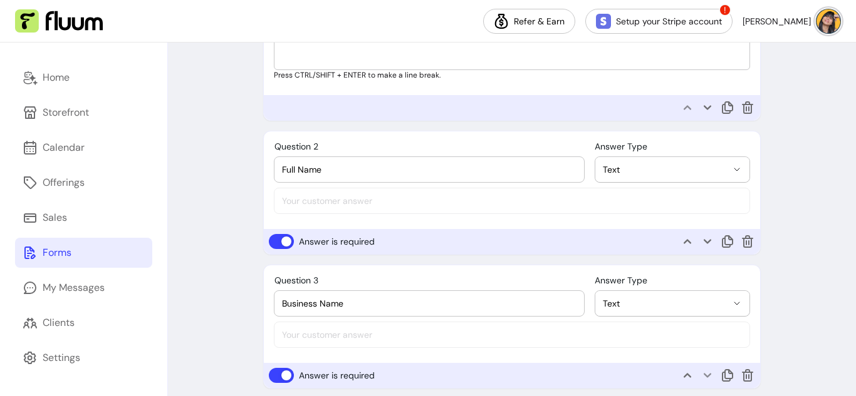
scroll to position [827, 0]
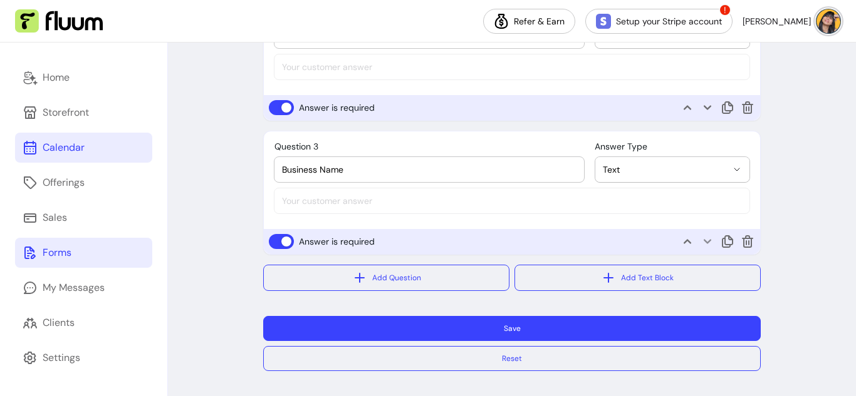
type input "Business Name"
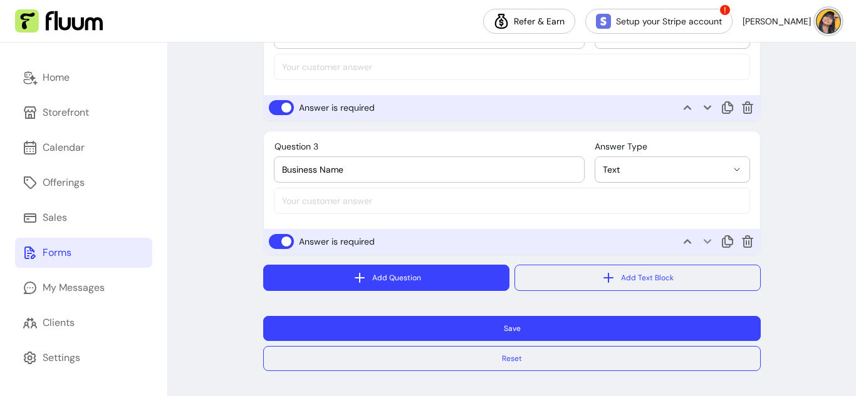
click at [451, 278] on button "Add Question" at bounding box center [386, 278] width 246 height 26
select select "****"
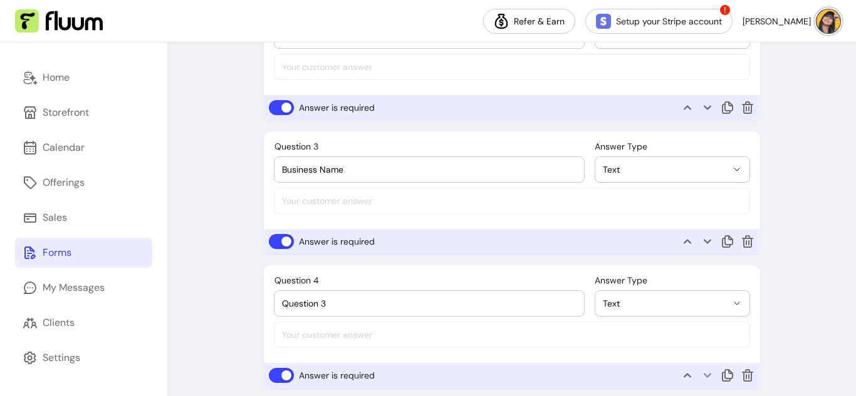
click at [370, 298] on input "Question 3" at bounding box center [429, 303] width 294 height 13
click at [368, 302] on input "Question 3" at bounding box center [429, 303] width 294 height 13
paste input "Email Address"
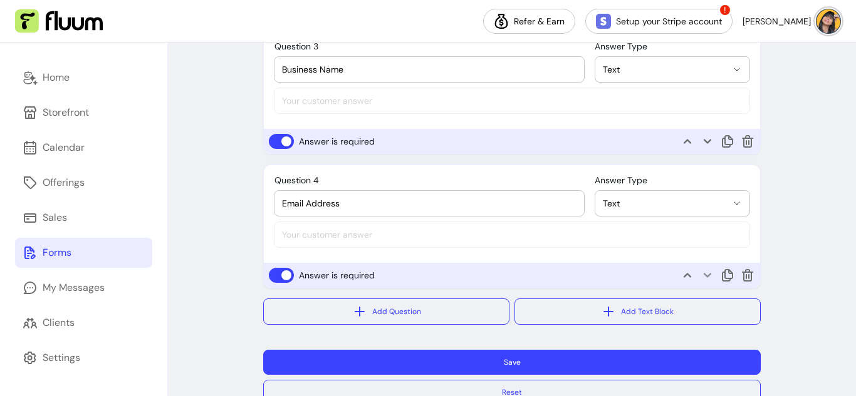
scroll to position [929, 0]
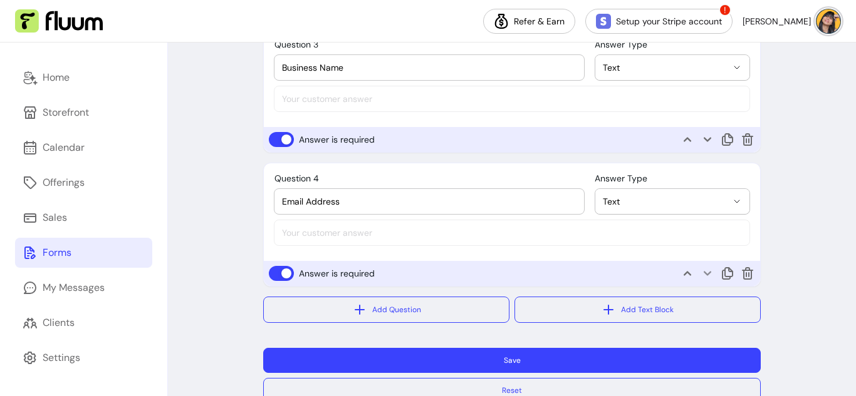
type input "Email Address"
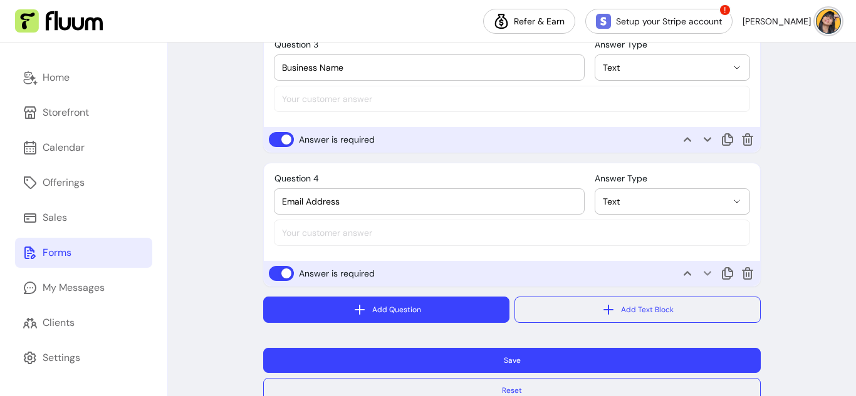
click at [375, 309] on button "Add Question" at bounding box center [386, 310] width 246 height 26
select select "****"
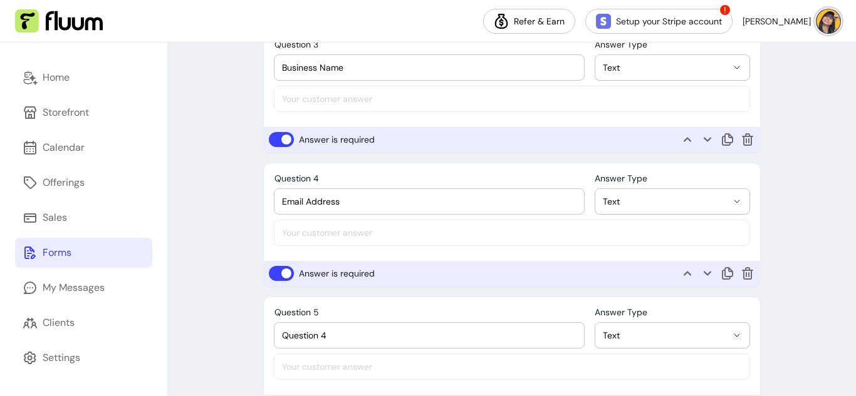
drag, startPoint x: 284, startPoint y: 328, endPoint x: 230, endPoint y: 328, distance: 54.5
click at [342, 339] on input "Question 4" at bounding box center [429, 335] width 294 height 13
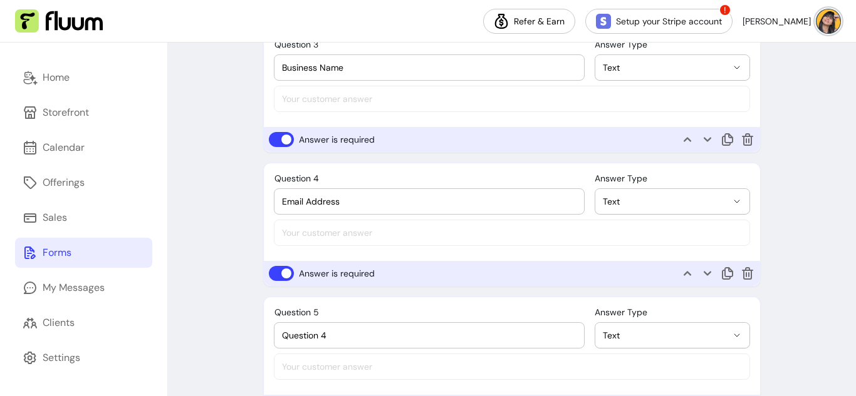
paste input "Website or Social Link"
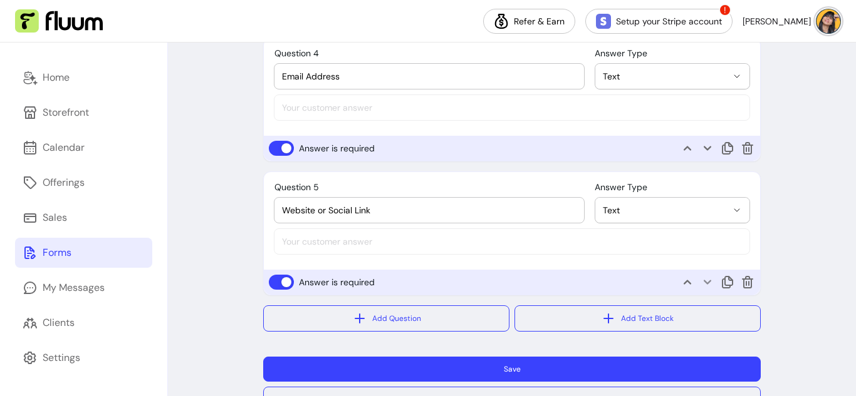
scroll to position [1055, 0]
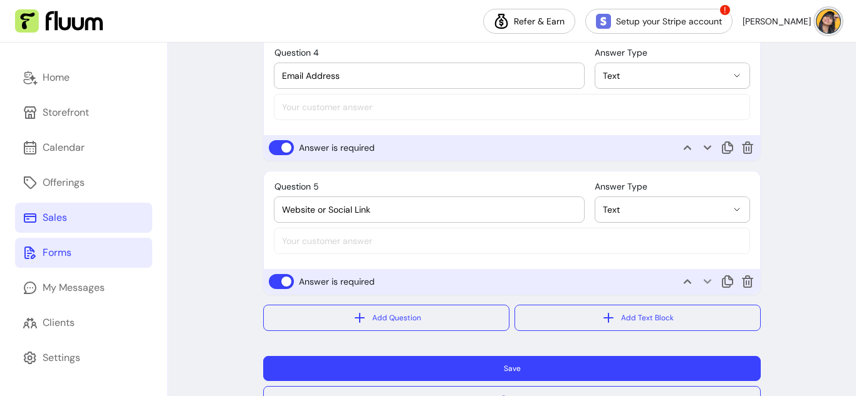
type input "Website or Social Link"
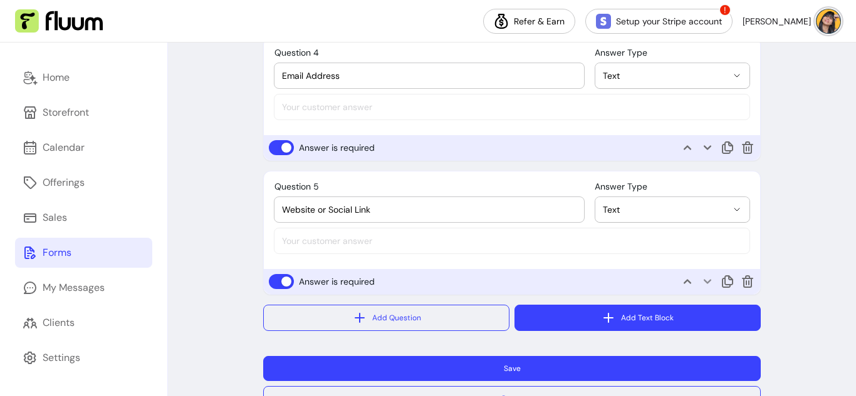
scroll to position [1095, 0]
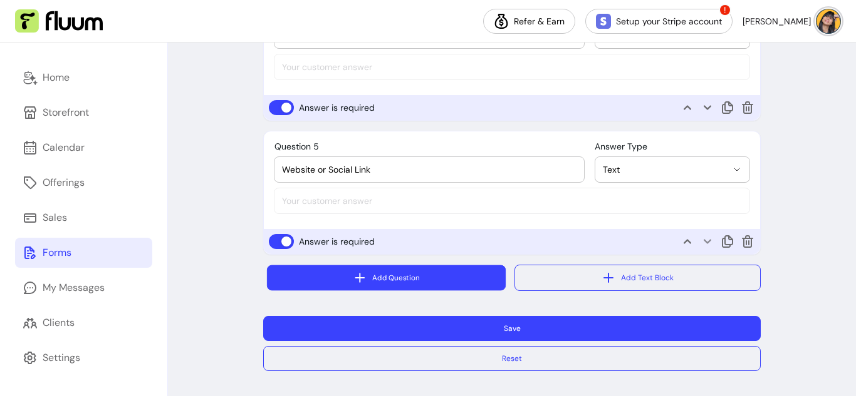
click at [402, 286] on button "Add Question" at bounding box center [386, 279] width 239 height 26
select select "****"
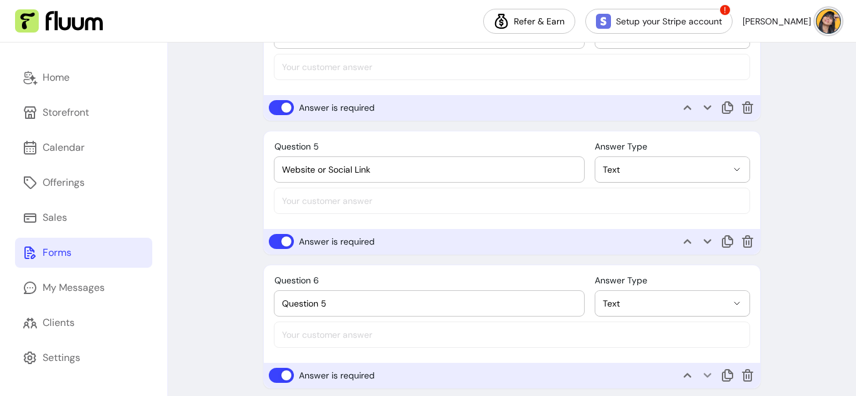
click at [400, 304] on input "Question 5" at bounding box center [429, 303] width 294 height 13
paste input "Industry / Niche"
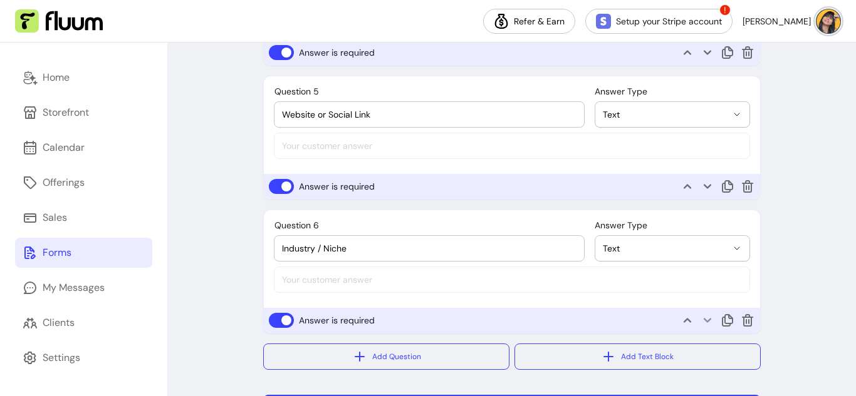
scroll to position [1154, 0]
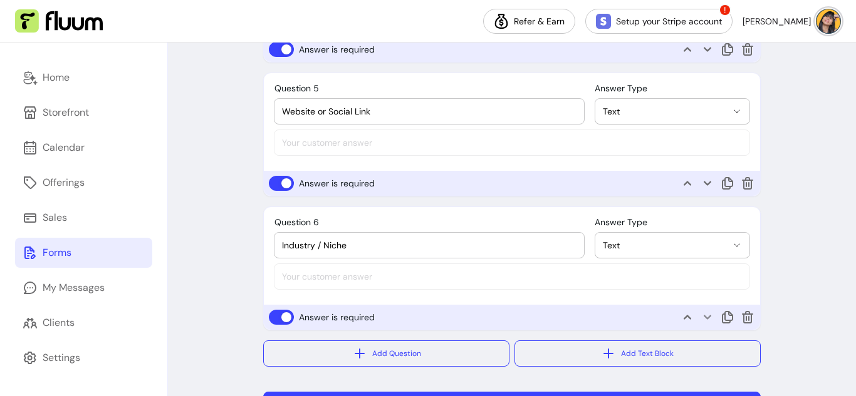
type input "Industry / Niche"
click at [663, 256] on button "Text" at bounding box center [672, 245] width 154 height 25
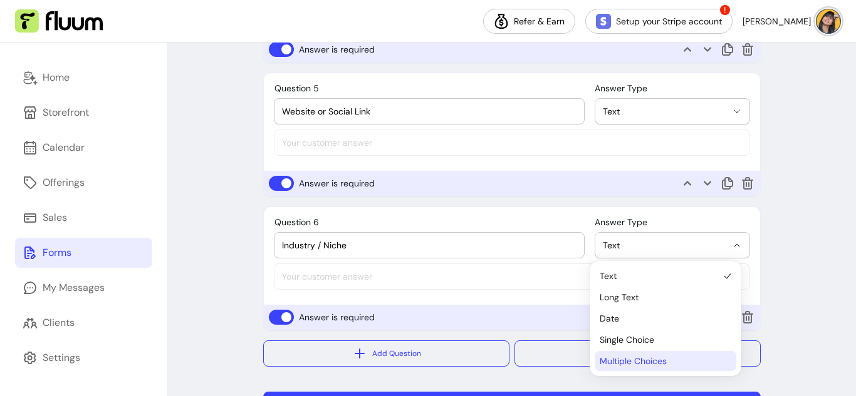
click at [651, 353] on li "Multiple Choices" at bounding box center [665, 361] width 142 height 20
select select "**********"
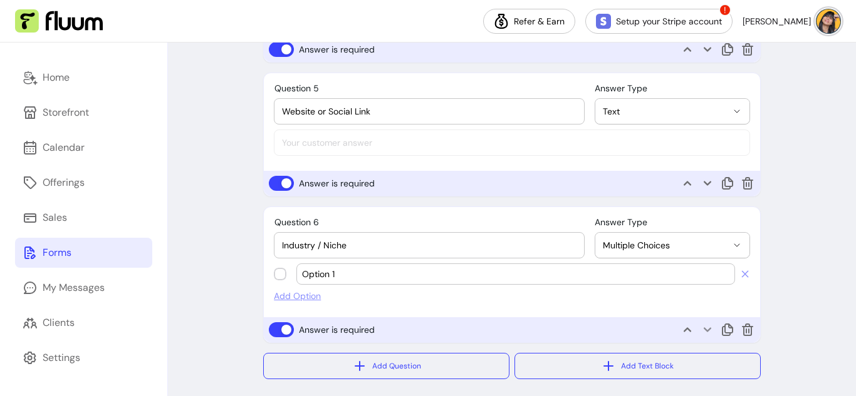
click at [742, 278] on div "**********" at bounding box center [512, 259] width 496 height 105
click at [740, 278] on icon at bounding box center [745, 274] width 10 height 10
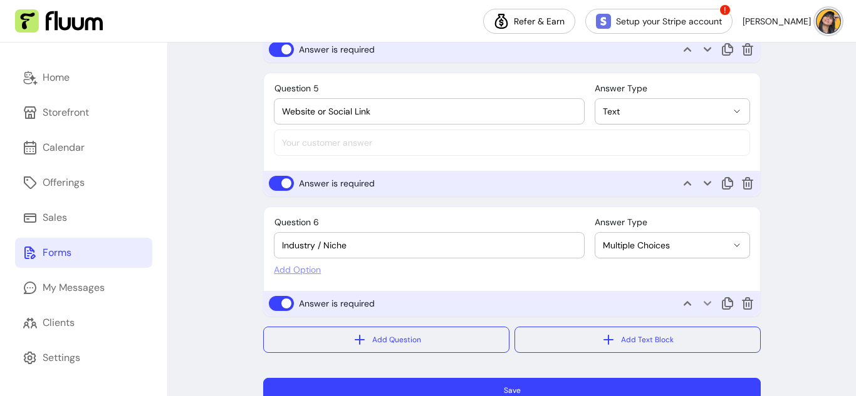
click at [693, 258] on button "Multiple Choices" at bounding box center [672, 245] width 154 height 25
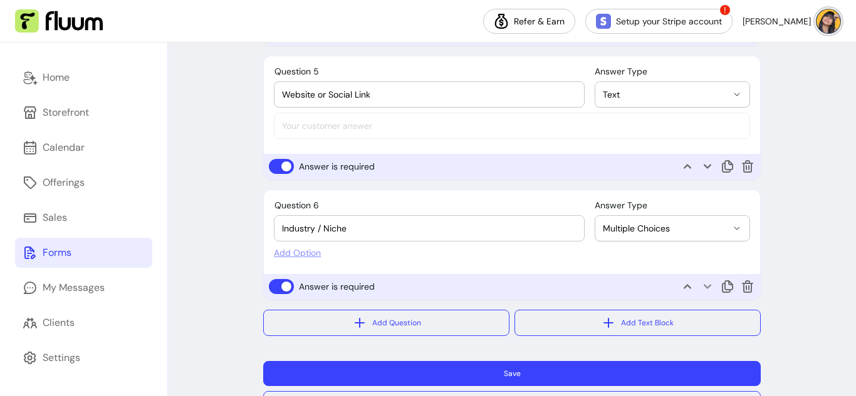
click at [654, 339] on div "Add Question Add Text Block Save Reset" at bounding box center [511, 363] width 497 height 106
click at [660, 232] on span "Multiple Choices" at bounding box center [664, 228] width 124 height 13
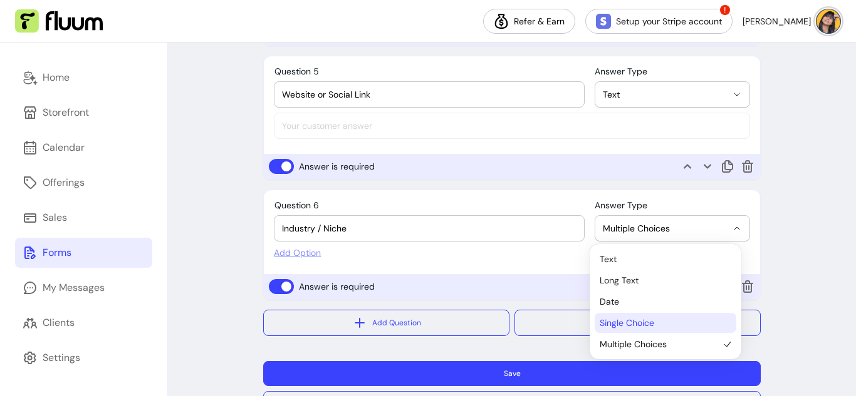
click at [641, 326] on span "Single Choice" at bounding box center [658, 323] width 119 height 13
select select "********"
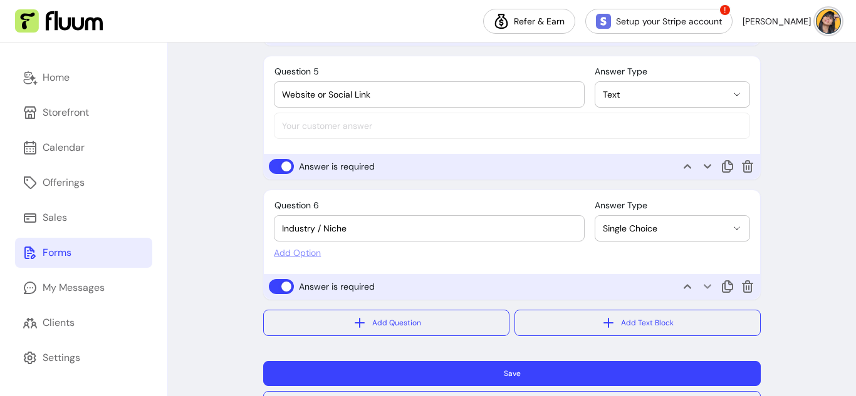
scroll to position [1213, 0]
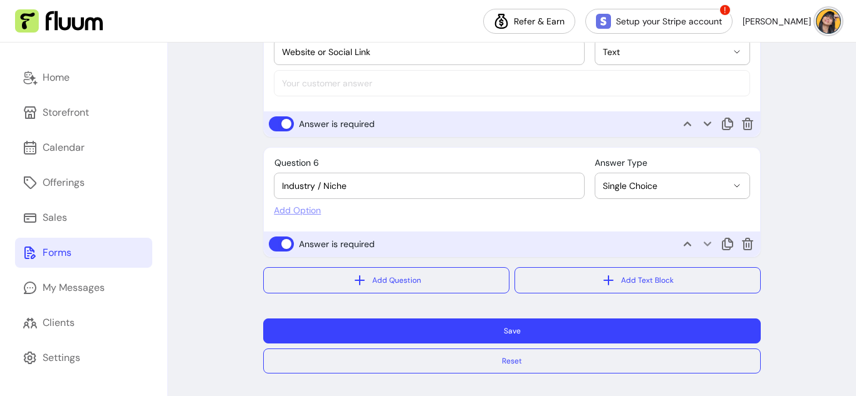
click at [313, 217] on span "Add Option" at bounding box center [512, 210] width 476 height 13
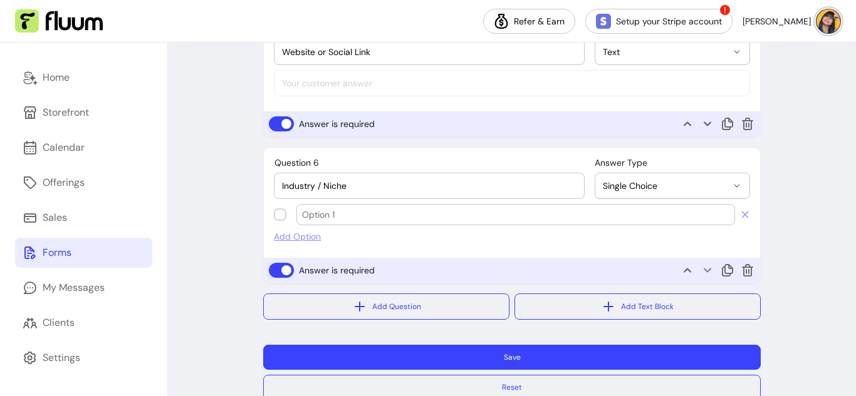
click at [313, 209] on input "text" at bounding box center [515, 215] width 427 height 13
click at [388, 217] on input "text" at bounding box center [515, 215] width 427 height 13
paste input "Coaching & Consulting"
type input "Coaching & Consulting"
click at [304, 233] on span "Add Option" at bounding box center [512, 236] width 476 height 13
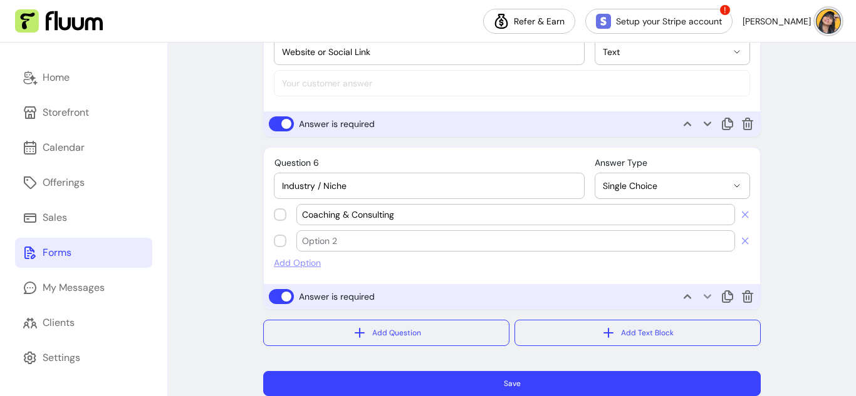
click at [356, 246] on input "text" at bounding box center [515, 241] width 427 height 13
paste input "Marketing / Social Media Agency"
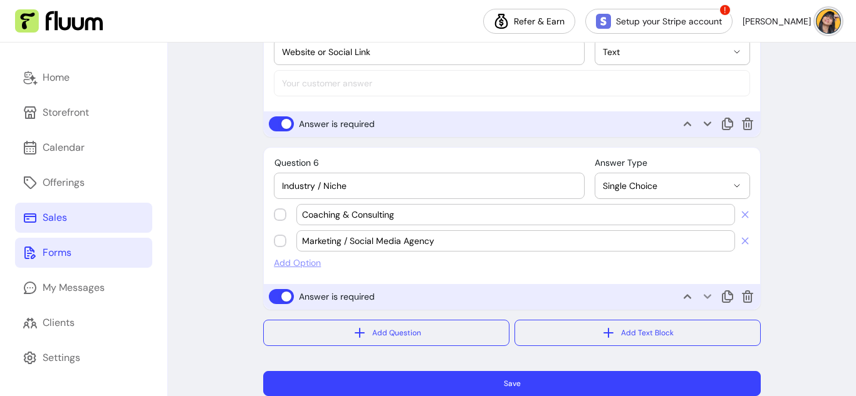
type input "Marketing / Social Media Agency"
click at [310, 266] on span "Add Option" at bounding box center [512, 263] width 476 height 13
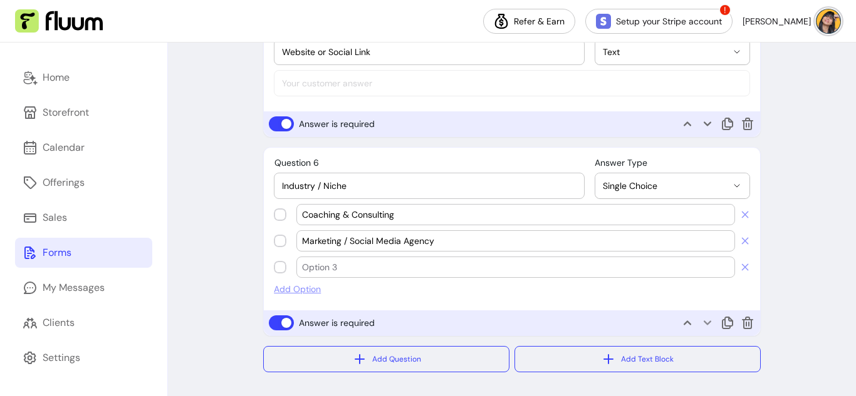
click at [363, 262] on input "text" at bounding box center [515, 267] width 427 height 13
paste input "Online Education / Course Creator"
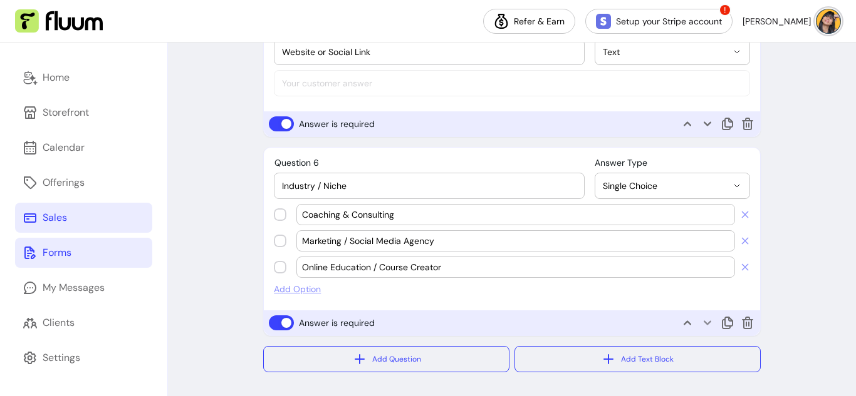
type input "Online Education / Course Creator"
click at [309, 293] on span "Add Option" at bounding box center [512, 289] width 476 height 13
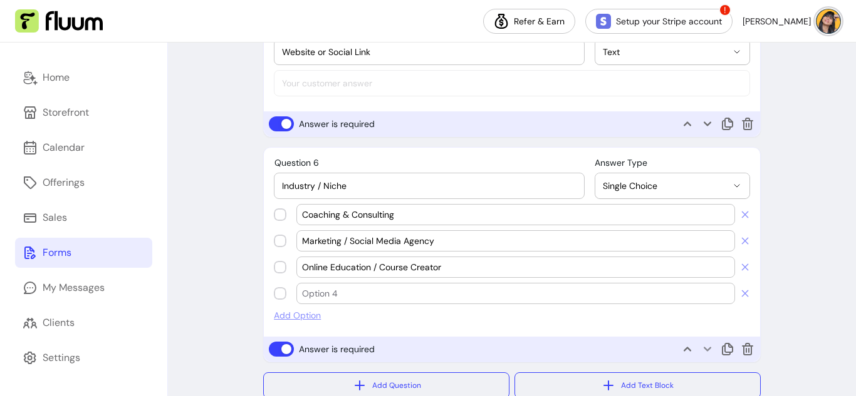
click at [341, 287] on div at bounding box center [515, 294] width 427 height 20
paste input "E-Commerce / Product-Based Business"
type input "E-Commerce / Product-Based Business"
click at [305, 314] on span "Add Option" at bounding box center [512, 315] width 476 height 13
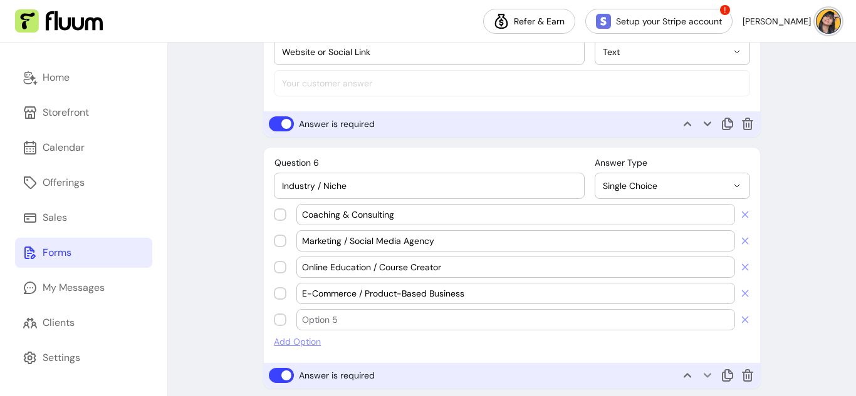
click at [358, 316] on input "text" at bounding box center [515, 320] width 427 height 13
paste input "Real Estate / Property Management"
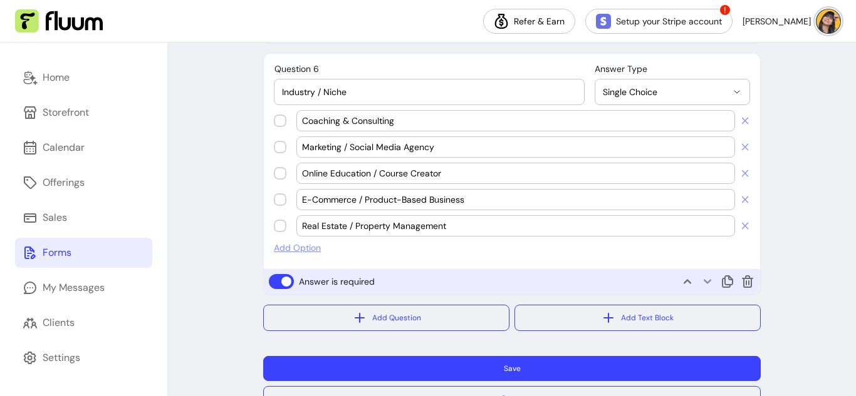
type input "Real Estate / Property Management"
click at [303, 251] on span "Add Option" at bounding box center [512, 248] width 476 height 13
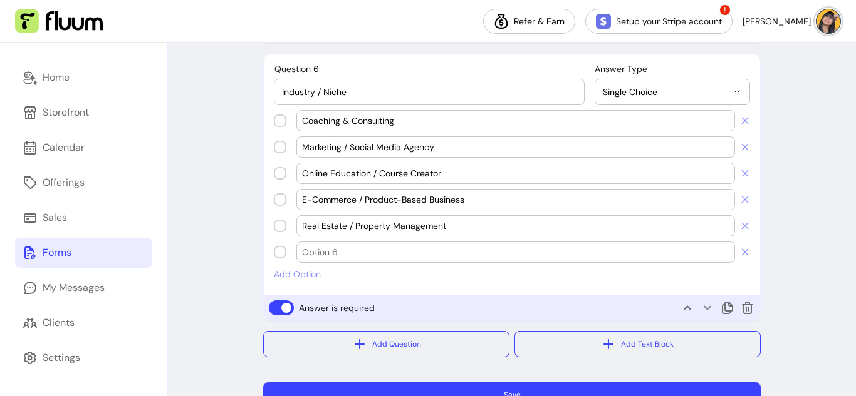
click at [427, 259] on div at bounding box center [515, 252] width 427 height 20
paste input "Health, Wellness & Fitness"
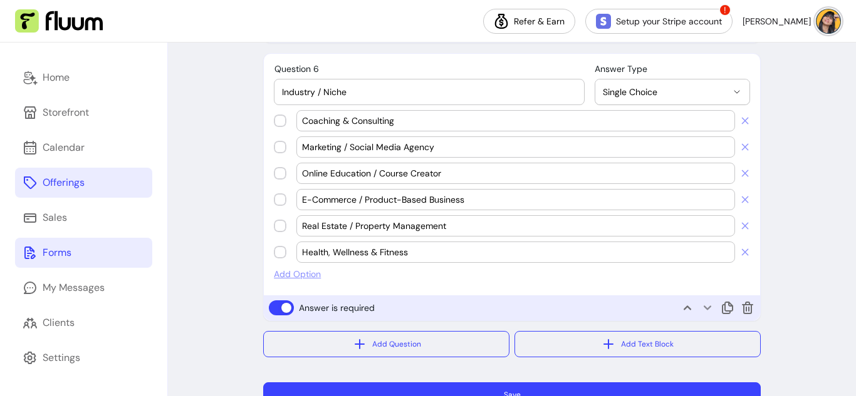
type input "Health, Wellness & Fitness"
click at [299, 277] on span "Add Option" at bounding box center [512, 274] width 476 height 13
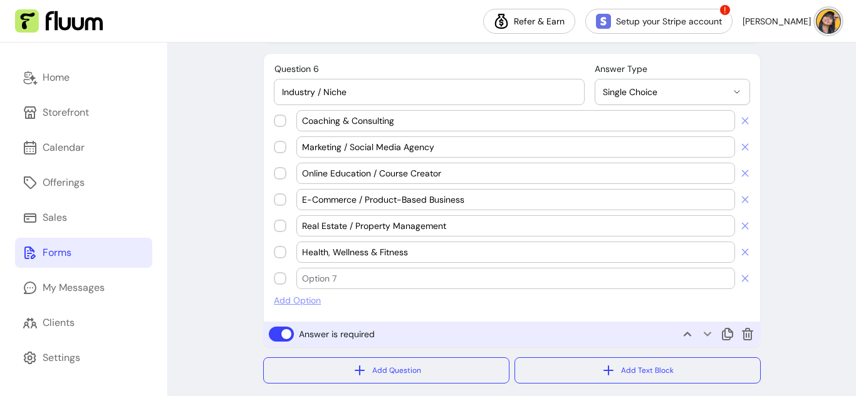
click at [343, 281] on input "text" at bounding box center [515, 278] width 427 height 13
paste input "Beauty / Lifestyle / Personal Brand"
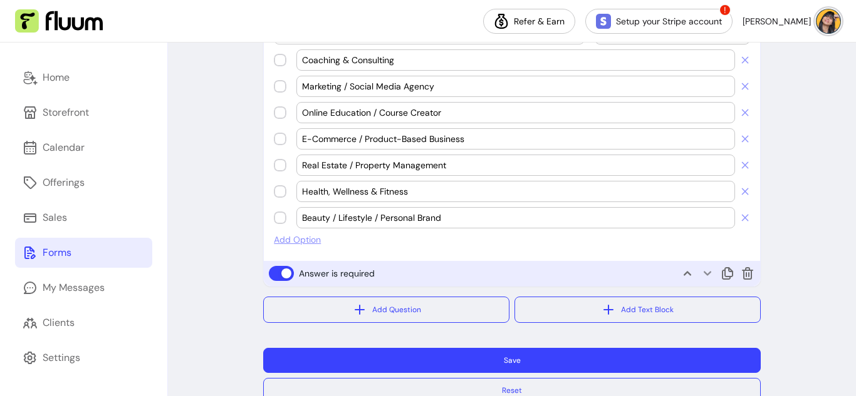
scroll to position [1368, 0]
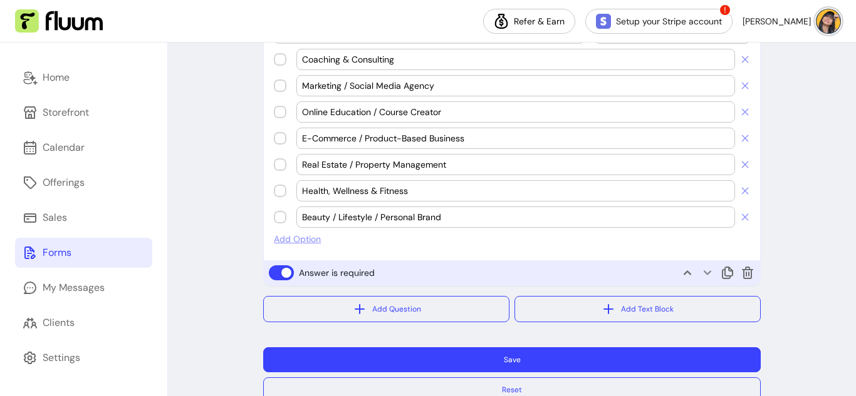
type input "Beauty / Lifestyle / Personal Brand"
click at [308, 240] on span "Add Option" at bounding box center [512, 239] width 476 height 13
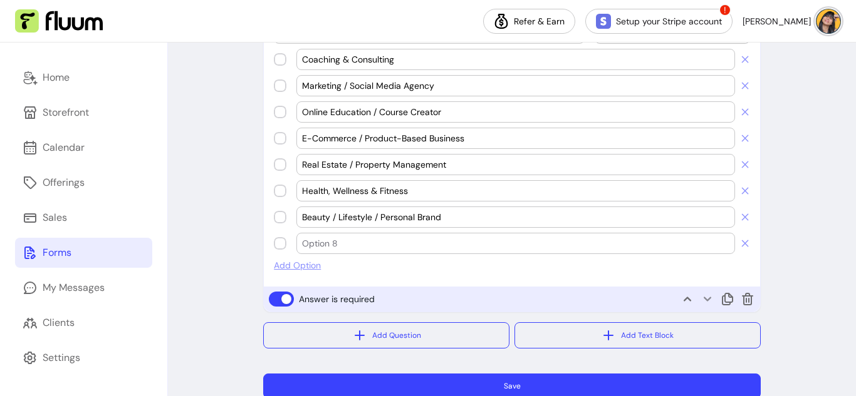
click at [410, 240] on input "text" at bounding box center [515, 243] width 427 height 13
paste input "Creative Services (Design, Copywriting, Branding)"
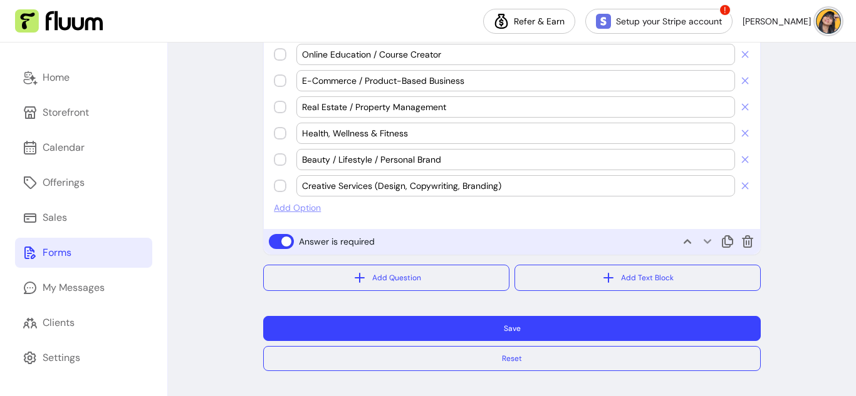
type input "Creative Services (Design, Copywriting, Branding)"
click at [296, 210] on span "Add Option" at bounding box center [512, 208] width 476 height 13
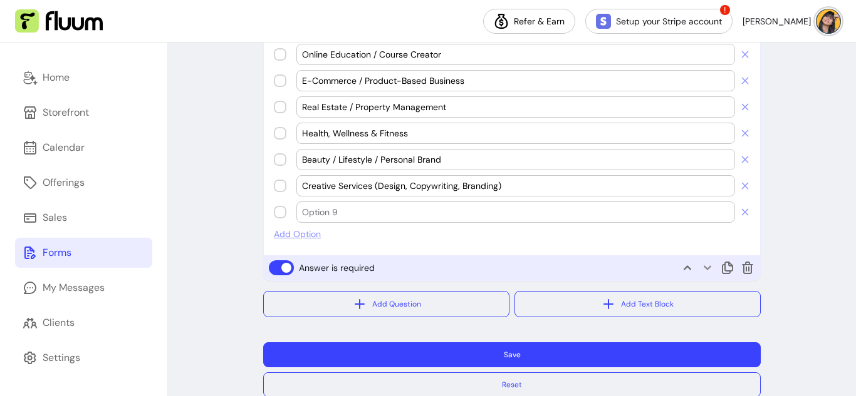
click at [319, 212] on input "text" at bounding box center [515, 212] width 427 height 13
click at [318, 204] on div at bounding box center [515, 212] width 427 height 20
paste input "Nonprofit / Community Organization"
type input "Nonprofit / Community Organization"
click at [308, 239] on span "Add Option" at bounding box center [512, 234] width 476 height 13
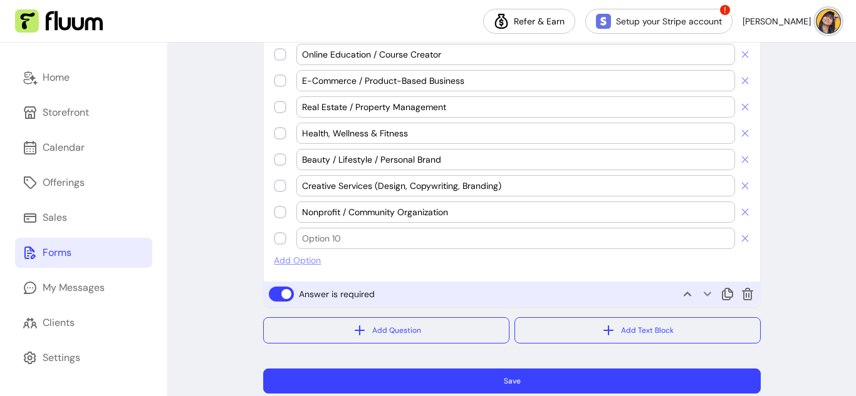
click at [399, 240] on input "text" at bounding box center [515, 238] width 427 height 13
paste input "Virtual Assistant / OBM / Freelancer"
type input "Virtual Assistant / OBM / Freelancer"
click at [296, 264] on span "Add Option" at bounding box center [512, 260] width 476 height 13
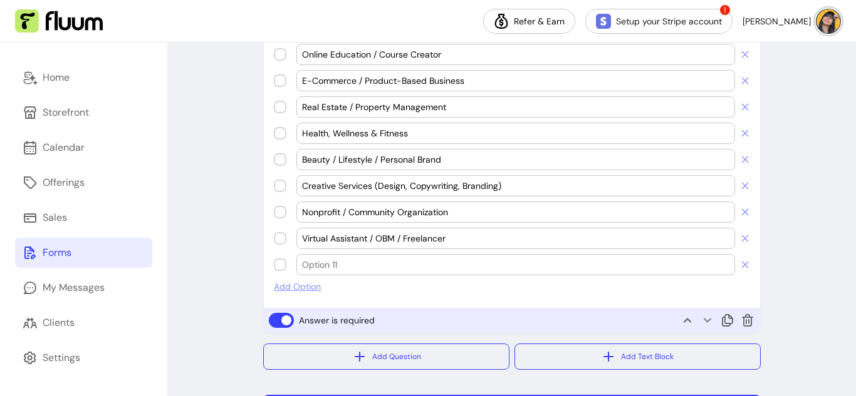
click at [409, 273] on div at bounding box center [515, 265] width 427 height 20
paste input "Manufacturing / B2B Operations"
type input "Manufacturing / B2B Operations"
drag, startPoint x: 309, startPoint y: 299, endPoint x: 311, endPoint y: 292, distance: 6.4
click at [309, 299] on div "**********" at bounding box center [512, 119] width 496 height 368
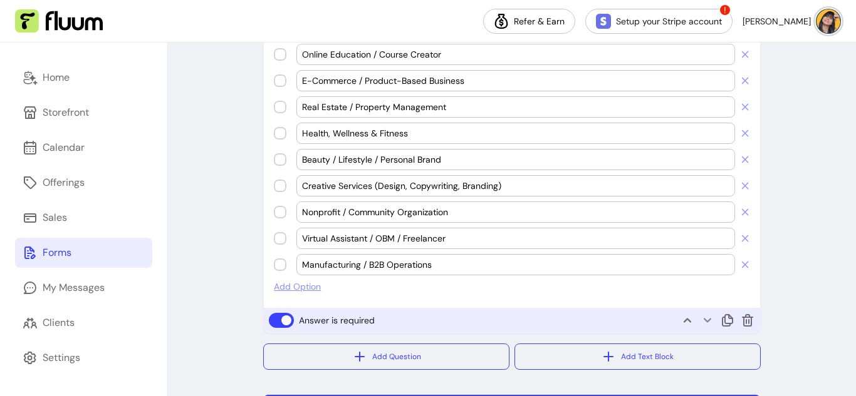
click at [313, 287] on span "Add Option" at bounding box center [512, 287] width 476 height 13
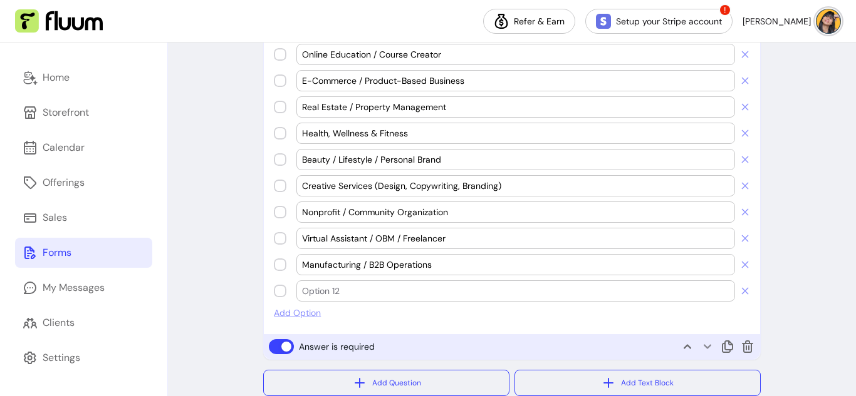
click at [343, 282] on div at bounding box center [515, 291] width 427 height 20
paste input "Hospitality / Food & Beverage"
type input "Hospitality / Food & Beverage"
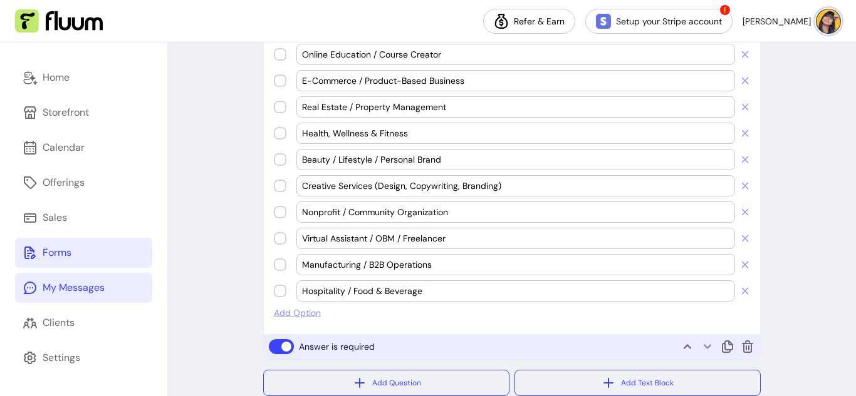
drag, startPoint x: 297, startPoint y: 315, endPoint x: 143, endPoint y: 302, distance: 154.6
click at [297, 315] on span "Add Option" at bounding box center [512, 313] width 476 height 13
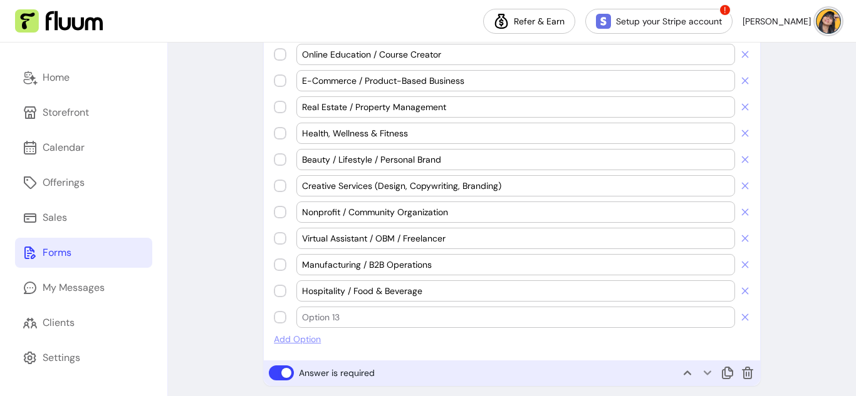
click at [371, 319] on input "text" at bounding box center [515, 317] width 427 height 13
paste input "Other — Please specify"
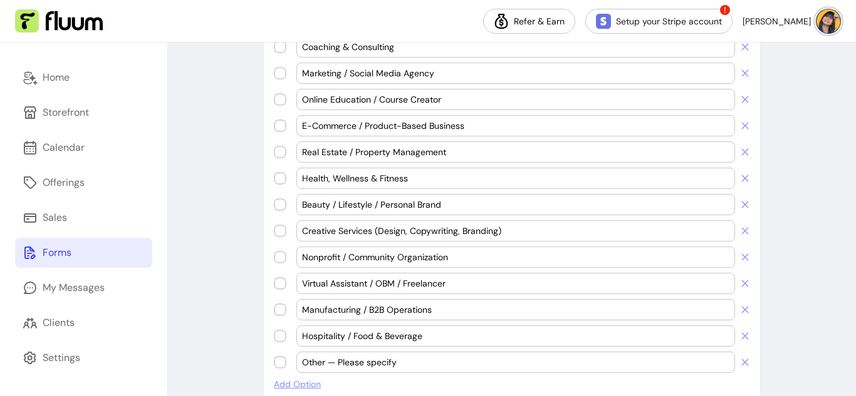
scroll to position [1382, 0]
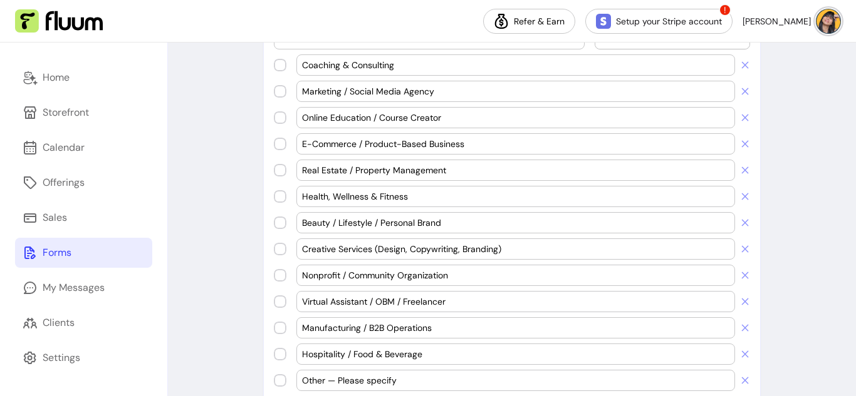
type input "Other — Please specify"
click at [640, 260] on div "Creative Services (Design, Copywriting, Branding)" at bounding box center [515, 249] width 438 height 21
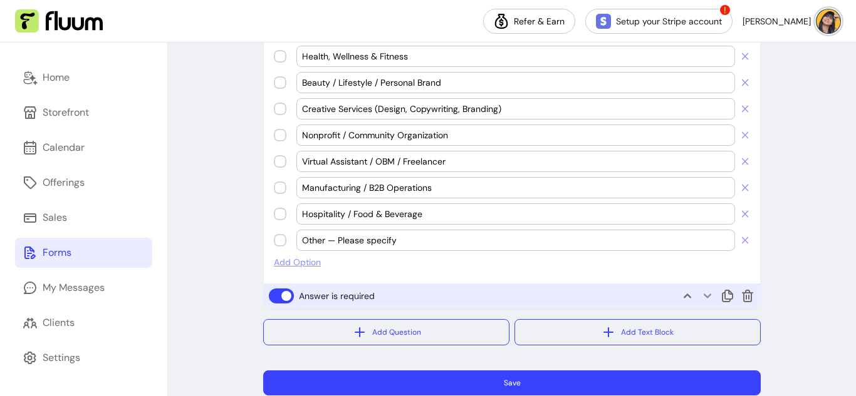
scroll to position [1504, 0]
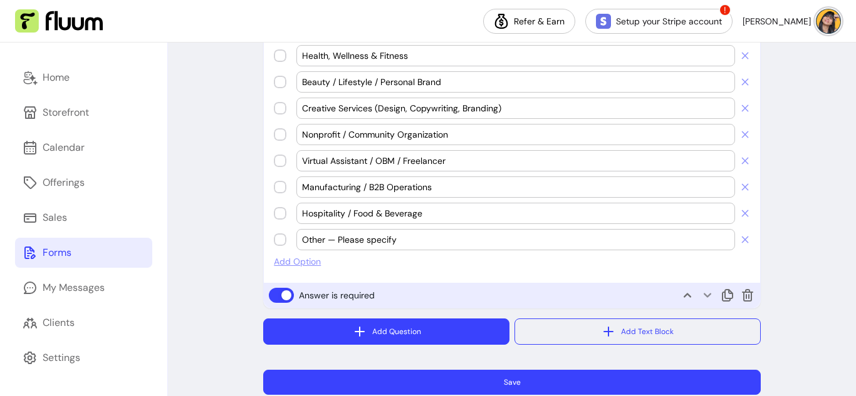
click at [396, 329] on button "Add Question" at bounding box center [386, 332] width 246 height 26
select select "****"
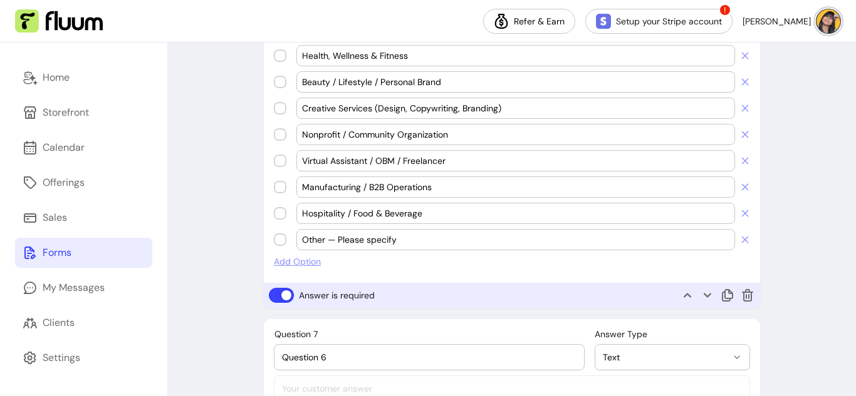
click at [400, 355] on input "Question 6" at bounding box center [429, 357] width 294 height 13
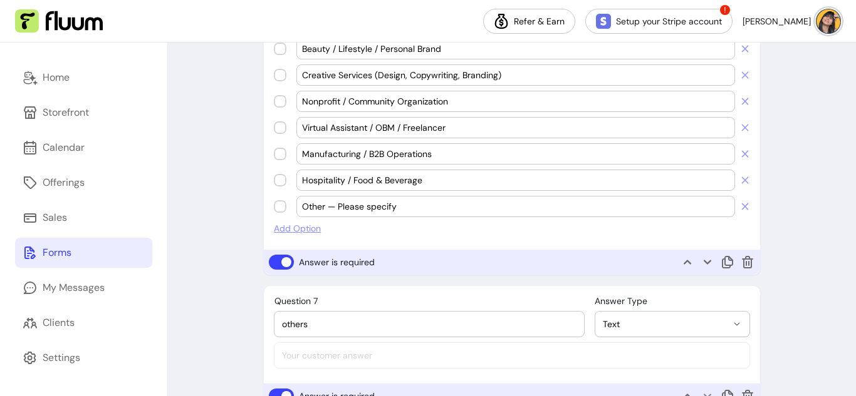
scroll to position [1544, 0]
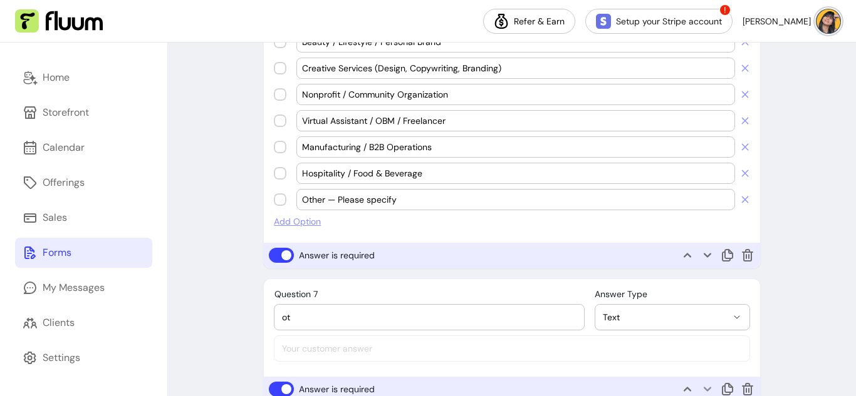
type input "o"
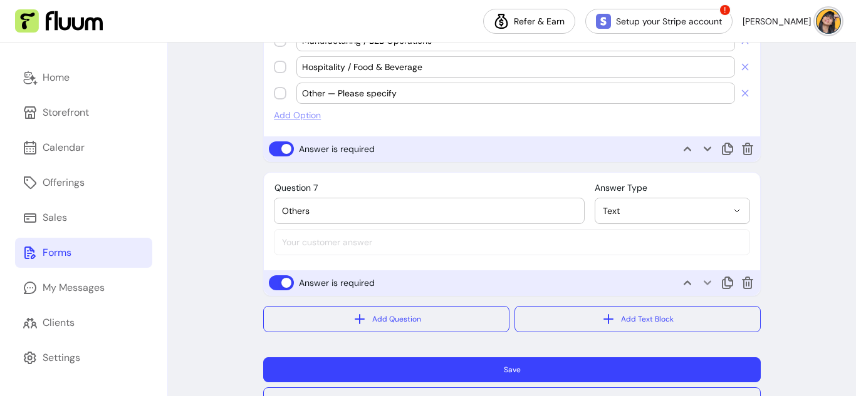
type input "Others"
click at [490, 366] on button "Save" at bounding box center [512, 370] width 482 height 24
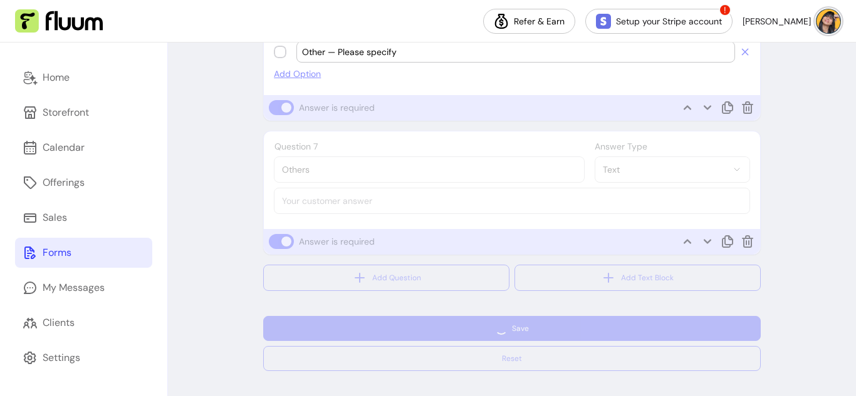
scroll to position [1578, 0]
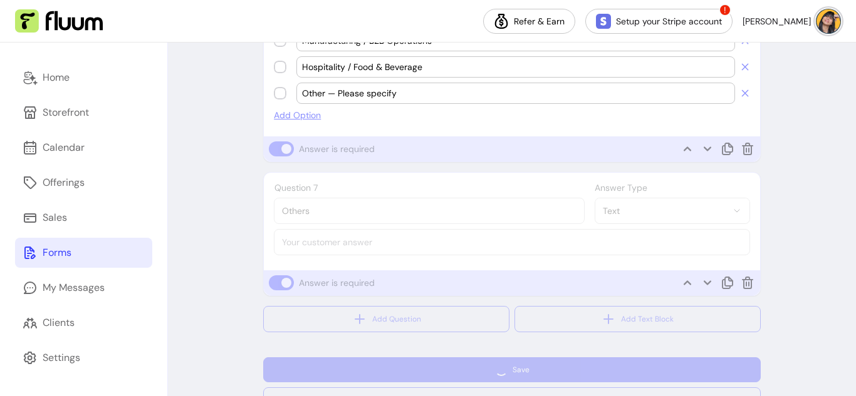
select select "*"
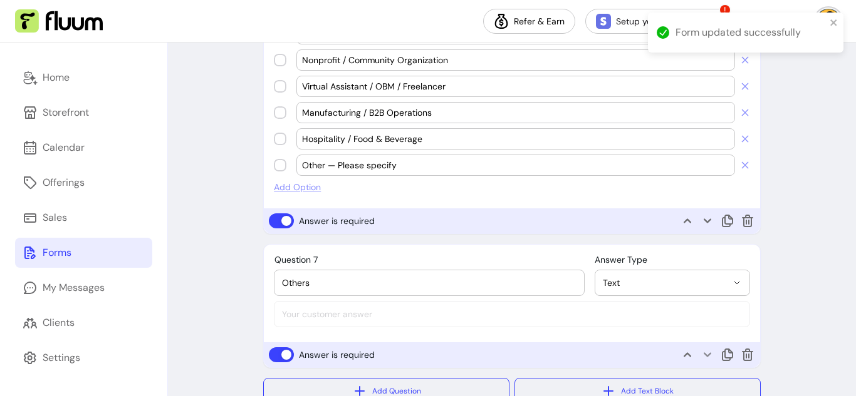
scroll to position [1650, 0]
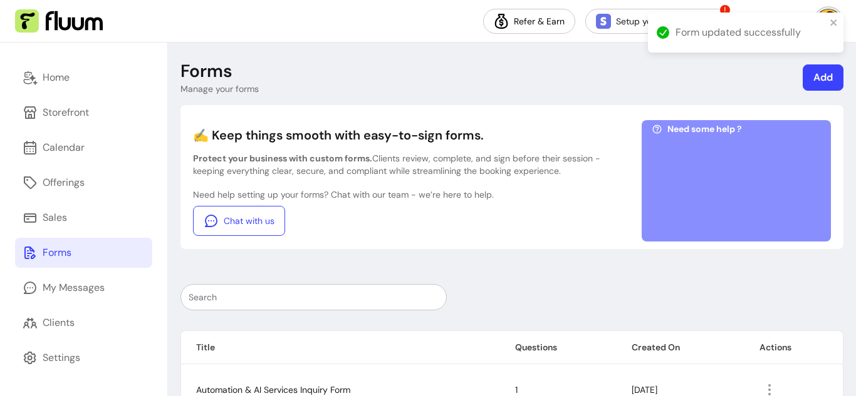
scroll to position [78, 0]
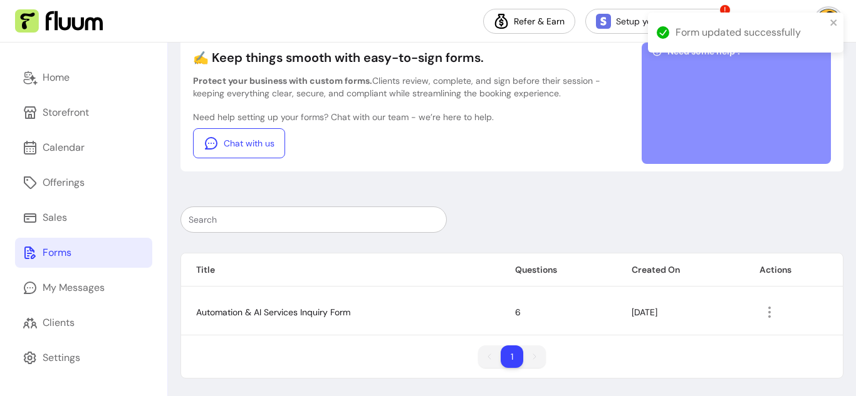
click at [244, 311] on span "Automation & AI Services Inquiry Form" at bounding box center [273, 312] width 154 height 11
click at [762, 308] on icon "button" at bounding box center [769, 312] width 14 height 14
click at [443, 323] on td "Automation & AI Services Inquiry Form" at bounding box center [340, 312] width 319 height 45
click at [246, 317] on span "Automation & AI Services Inquiry Form" at bounding box center [273, 312] width 154 height 11
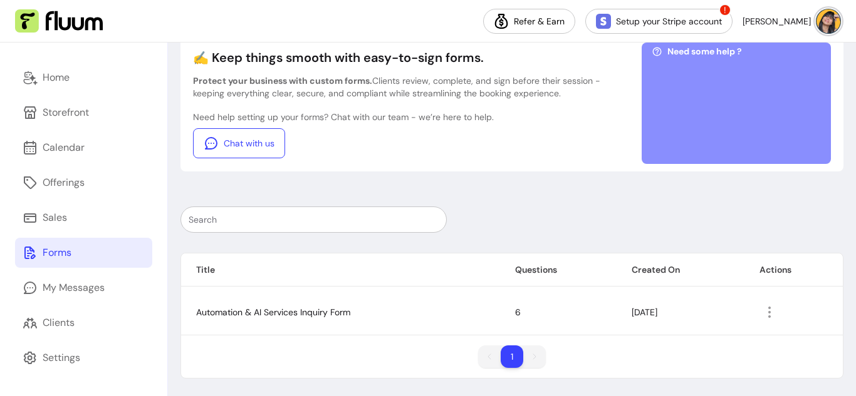
click at [645, 312] on span "[DATE]" at bounding box center [644, 312] width 26 height 11
click at [311, 308] on span "Automation & AI Services Inquiry Form" at bounding box center [273, 312] width 154 height 11
drag, startPoint x: 222, startPoint y: 318, endPoint x: 660, endPoint y: 282, distance: 439.9
click at [227, 316] on td "Automation & AI Services Inquiry Form" at bounding box center [340, 312] width 319 height 45
click at [515, 315] on span "6" at bounding box center [518, 312] width 6 height 11
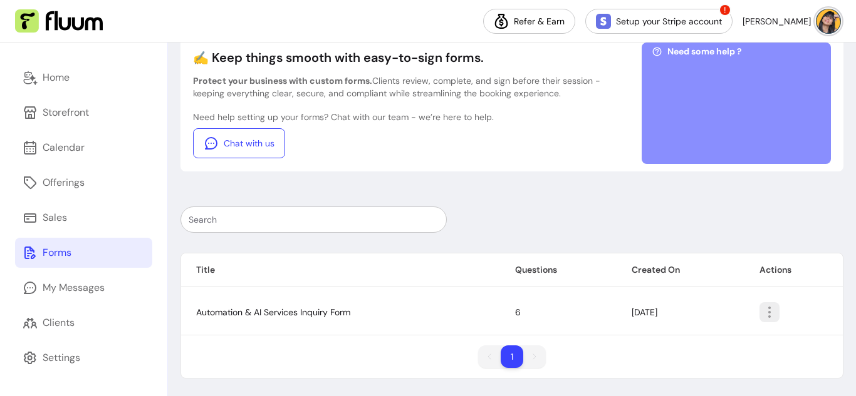
click at [768, 313] on icon "button" at bounding box center [769, 312] width 15 height 15
click at [732, 244] on span "Amend" at bounding box center [717, 241] width 91 height 13
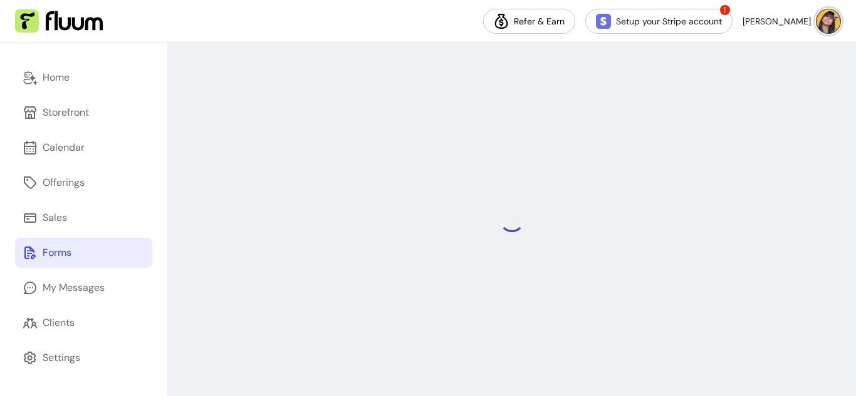
select select "*"
select select "****"
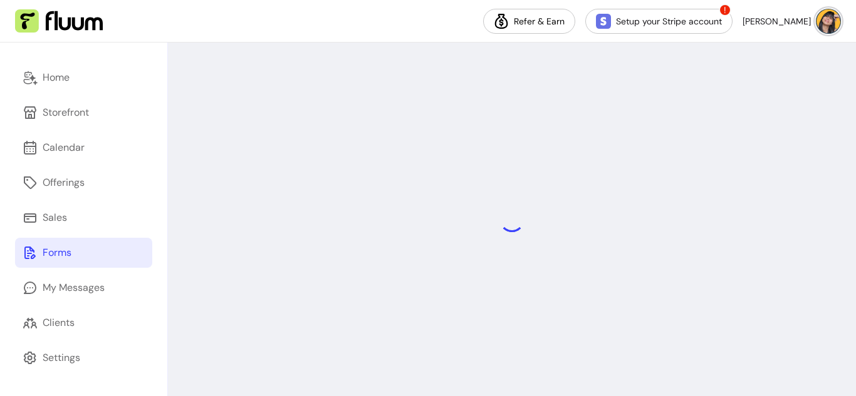
select select "****"
select select "********"
select select "****"
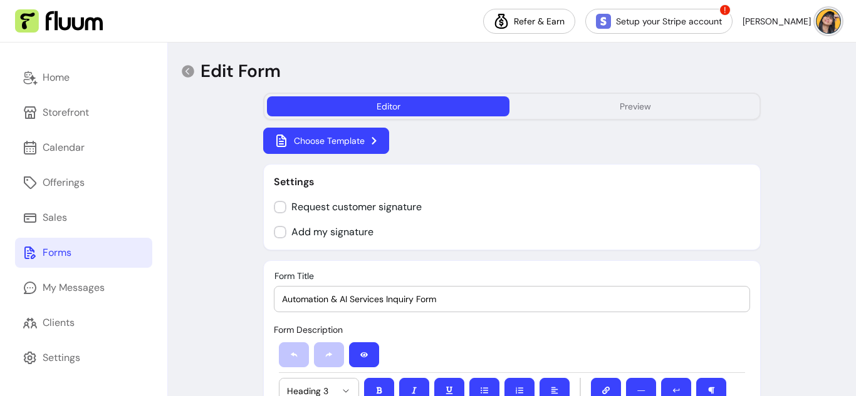
click at [670, 111] on button "Preview" at bounding box center [635, 106] width 242 height 20
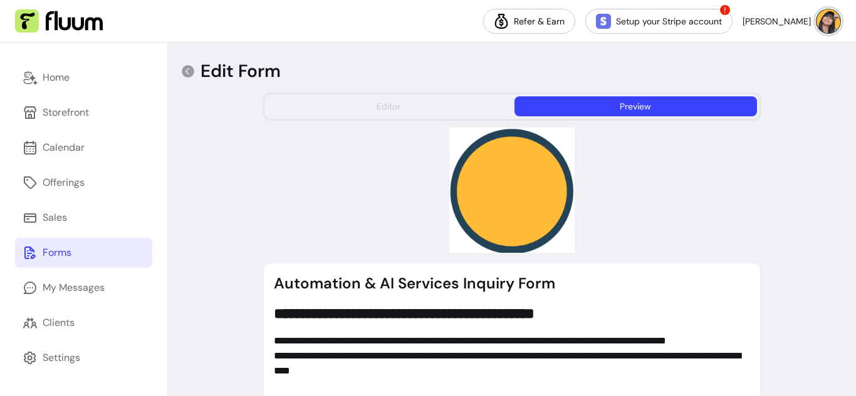
click at [401, 107] on button "Editor" at bounding box center [388, 106] width 242 height 20
select select "*"
select select "****"
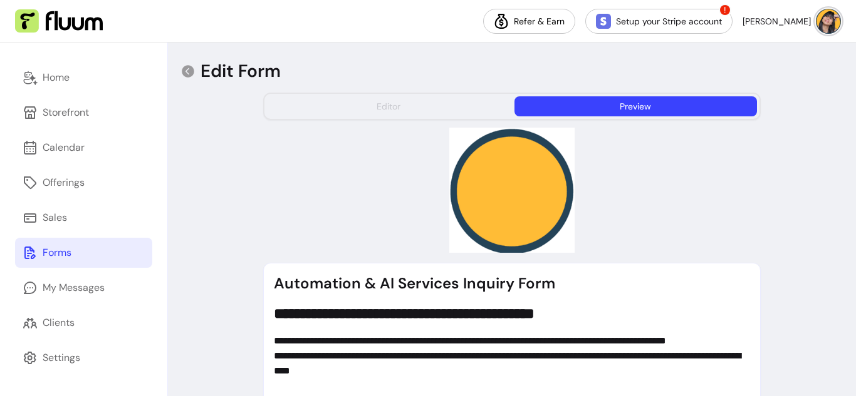
select select "****"
select select "********"
select select "****"
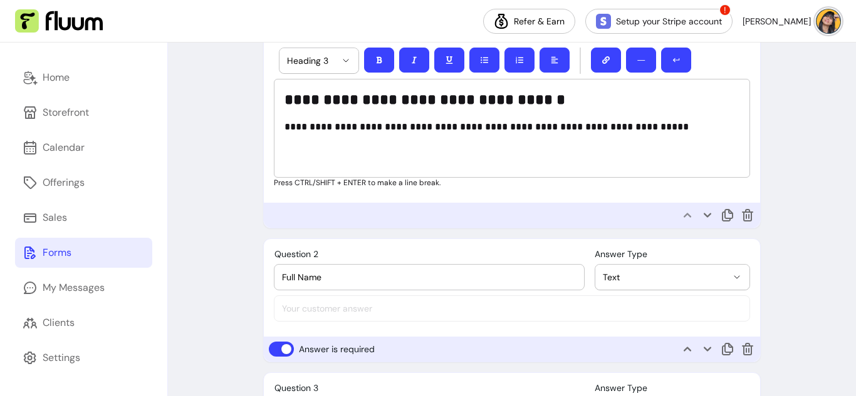
scroll to position [586, 0]
select select "*"
click at [289, 127] on p "**********" at bounding box center [507, 126] width 447 height 15
click at [666, 130] on p "**********" at bounding box center [507, 126] width 447 height 15
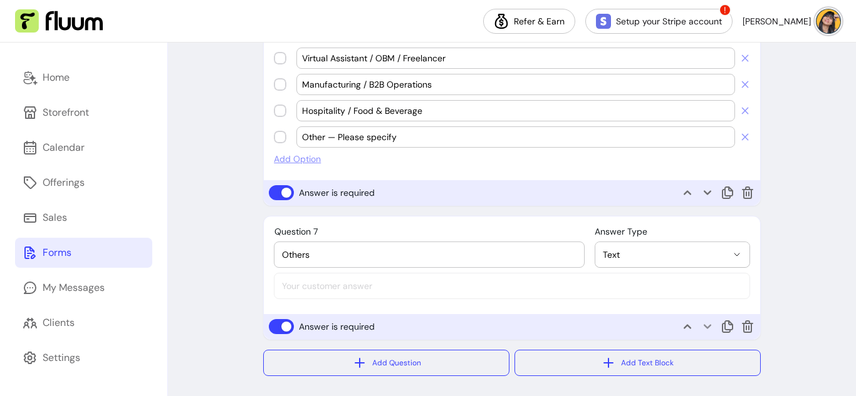
scroll to position [1692, 0]
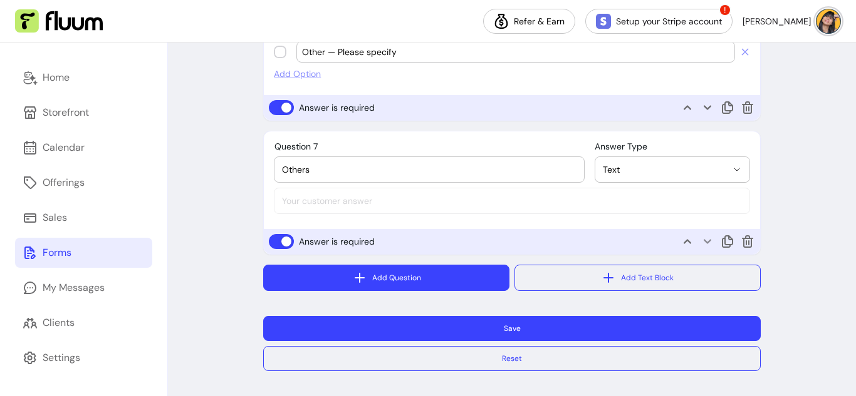
click at [429, 276] on button "Add Question" at bounding box center [386, 278] width 246 height 26
select select "****"
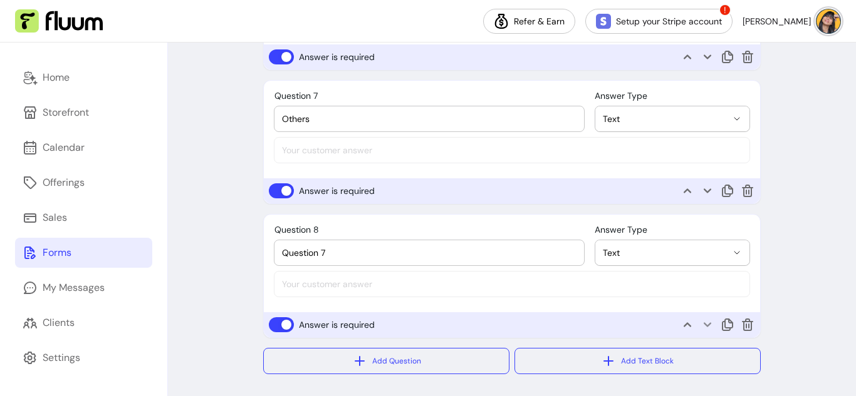
scroll to position [1743, 0]
click at [384, 248] on input "Question 7" at bounding box center [429, 252] width 294 height 13
paste input "Where are you located? (City, Country — for timezone alignment)"
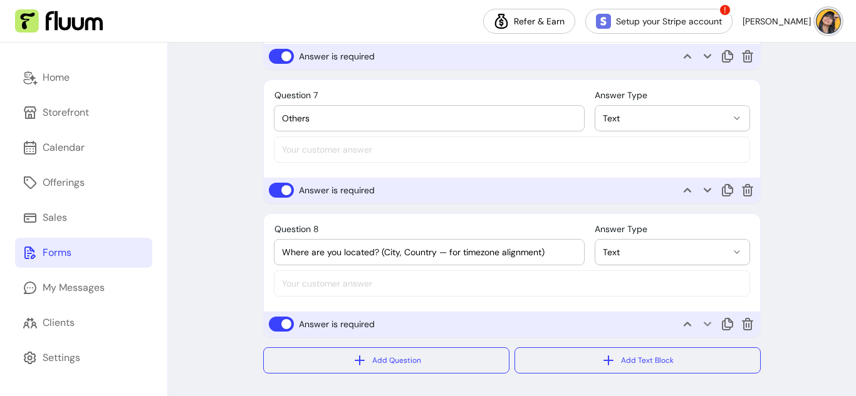
type input "Where are you located? (City, Country — for timezone alignment)"
click at [578, 252] on div "**********" at bounding box center [512, 244] width 476 height 41
drag, startPoint x: 567, startPoint y: 252, endPoint x: 380, endPoint y: 253, distance: 186.6
click at [380, 253] on input "Where are you located? (City, Country — for timezone alignment)" at bounding box center [429, 252] width 294 height 13
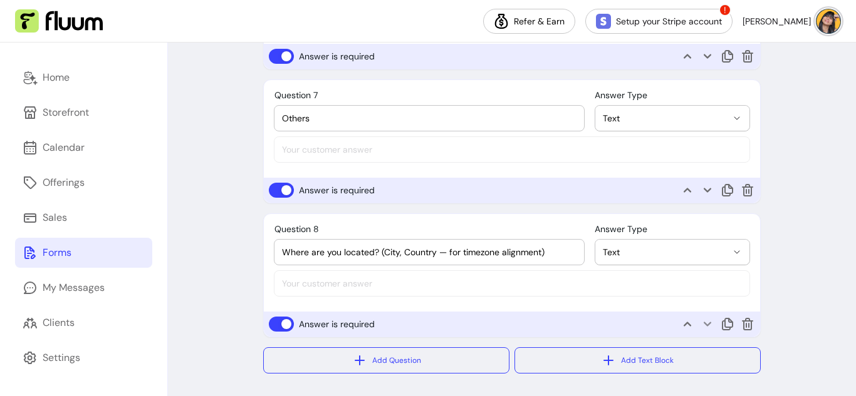
scroll to position [1826, 0]
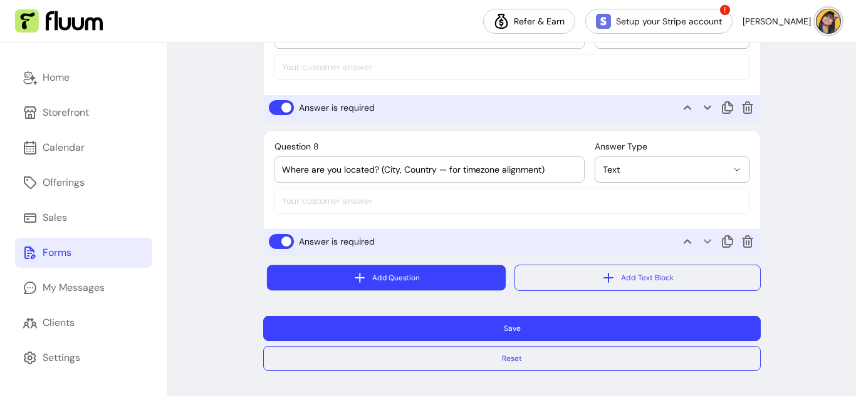
click at [386, 280] on button "Add Question" at bounding box center [386, 279] width 239 height 26
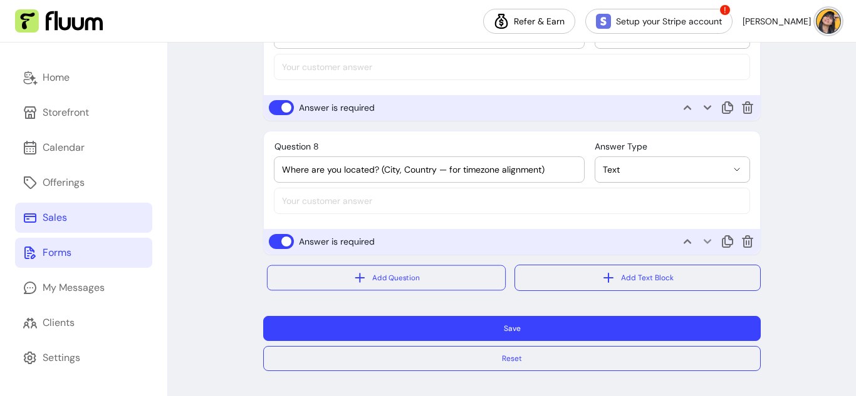
select select "****"
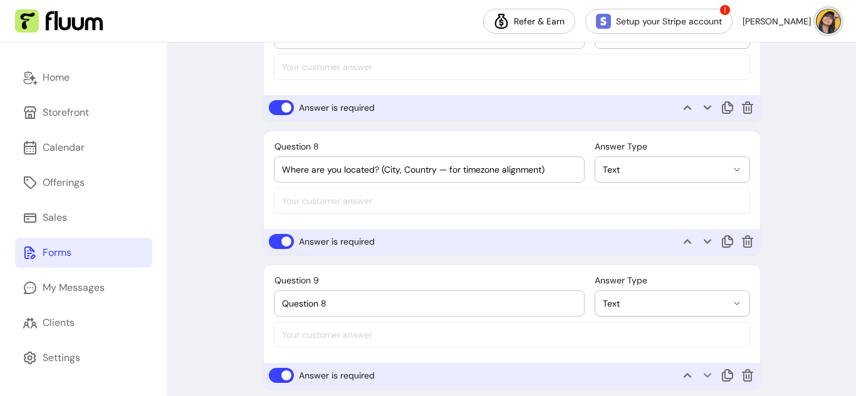
scroll to position [1839, 0]
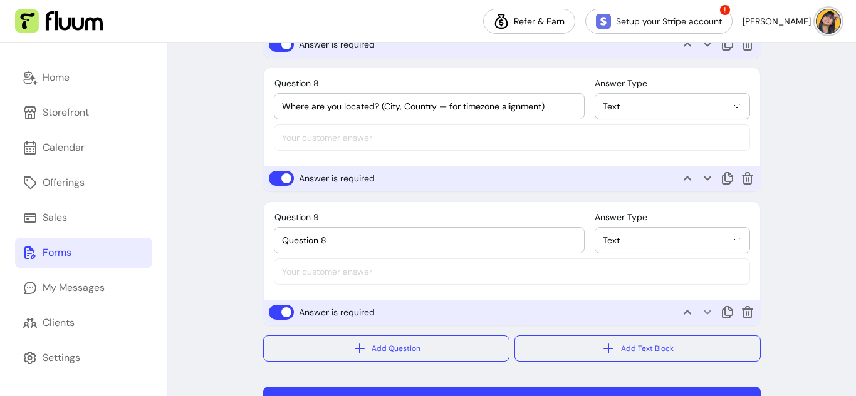
scroll to position [1890, 0]
click at [742, 316] on icon at bounding box center [747, 312] width 11 height 13
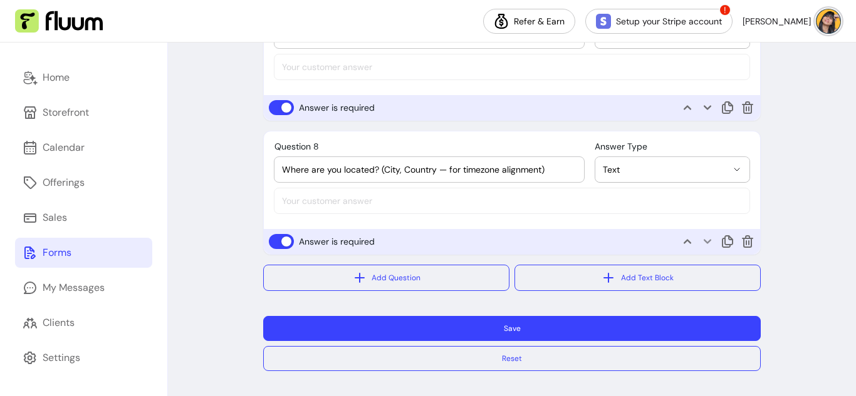
scroll to position [1826, 0]
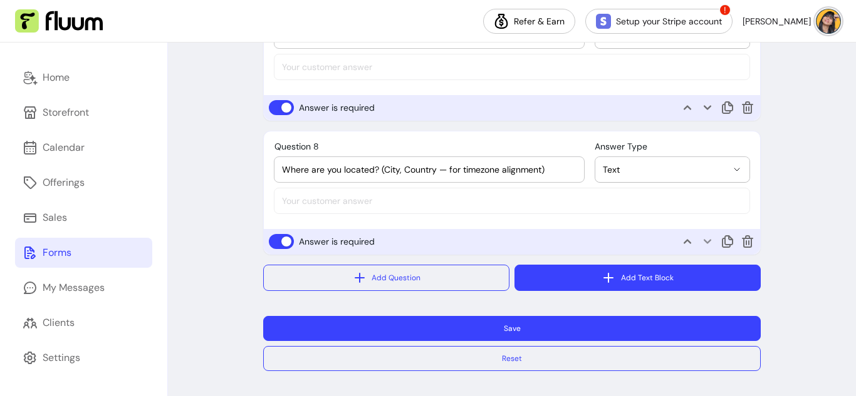
click at [635, 277] on button "Add Text Block" at bounding box center [637, 278] width 246 height 26
select select "*"
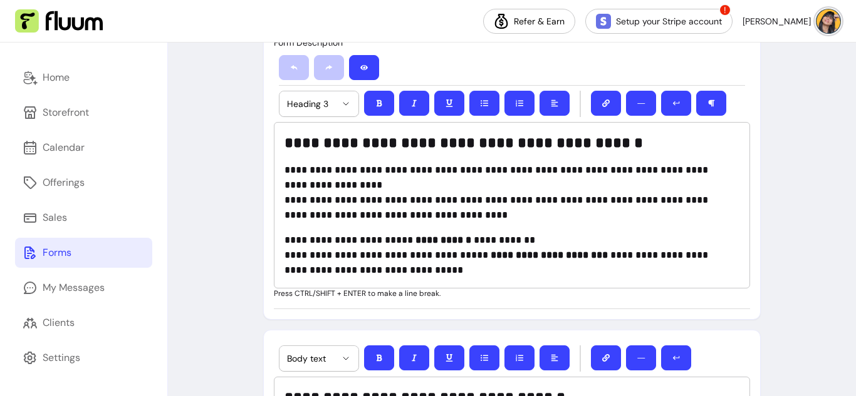
scroll to position [462, 0]
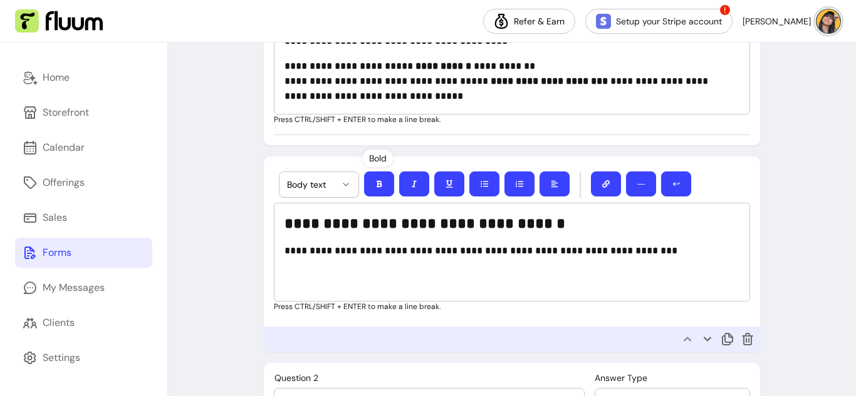
select select "*"
click at [350, 222] on strong "**********" at bounding box center [424, 223] width 281 height 15
click at [364, 224] on strong "**********" at bounding box center [424, 223] width 281 height 15
drag, startPoint x: 365, startPoint y: 225, endPoint x: 261, endPoint y: 222, distance: 104.6
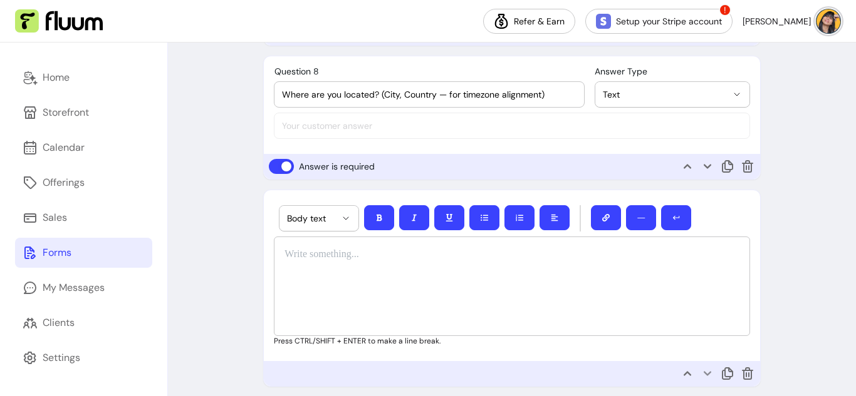
scroll to position [1902, 0]
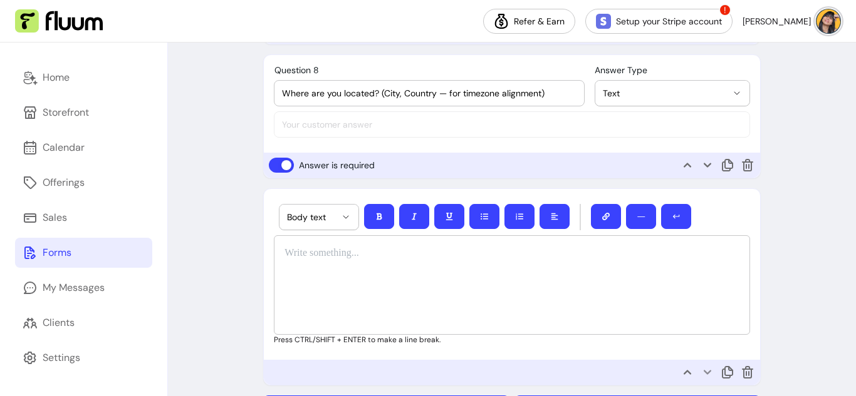
click at [279, 254] on div at bounding box center [512, 284] width 476 height 99
paste div
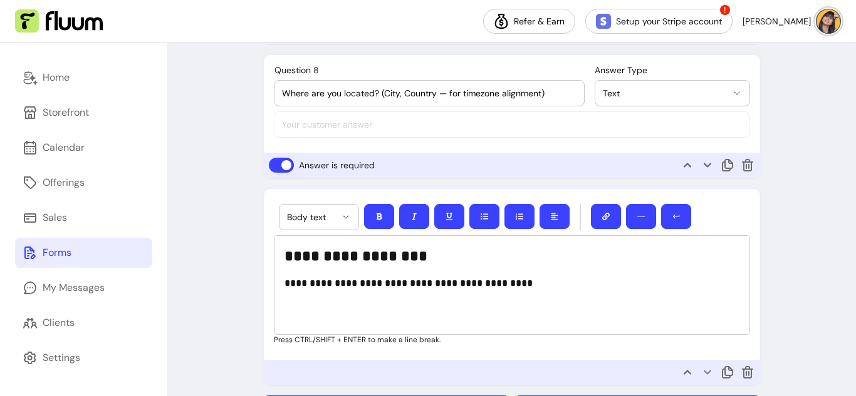
click at [287, 287] on p "**********" at bounding box center [507, 283] width 447 height 15
click at [505, 281] on p "**********" at bounding box center [507, 283] width 447 height 15
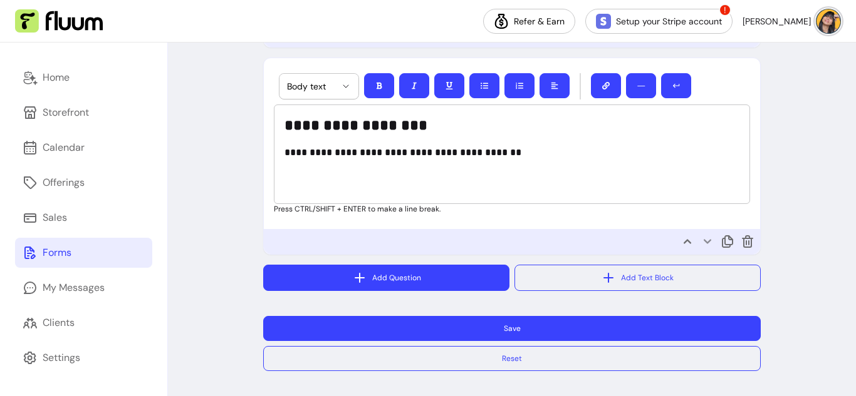
click at [477, 282] on button "Add Question" at bounding box center [386, 278] width 246 height 26
select select "****"
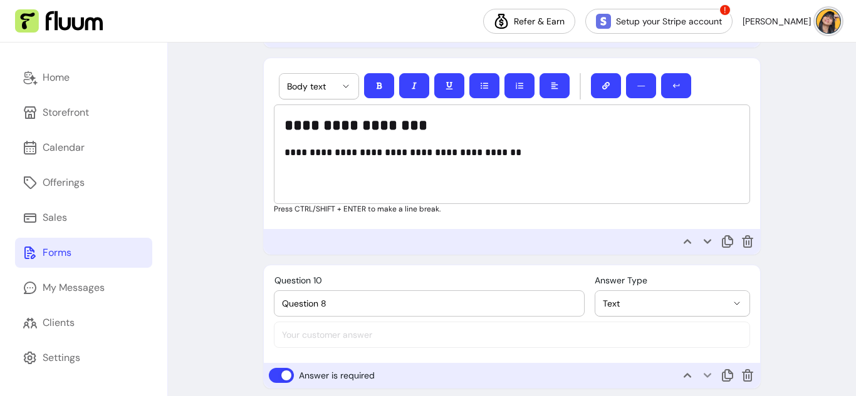
click at [403, 309] on input "Question 8" at bounding box center [429, 303] width 294 height 13
paste input "What tools or apps are you currently using?"
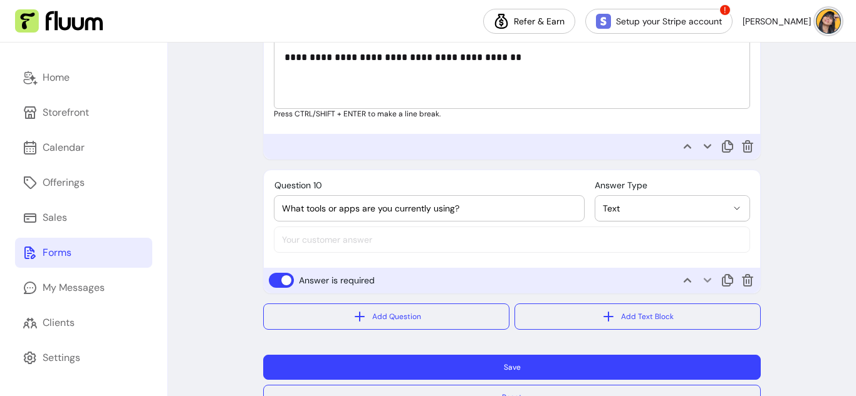
scroll to position [2129, 0]
type input "What tools or apps are you currently using?"
click at [649, 205] on span "Text" at bounding box center [664, 208] width 124 height 13
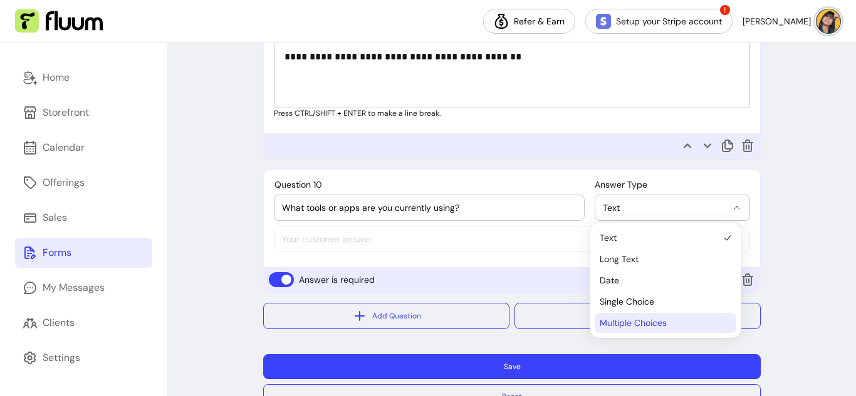
click at [648, 321] on span "Multiple Choices" at bounding box center [658, 323] width 119 height 13
select select "**********"
